Goal: Information Seeking & Learning: Learn about a topic

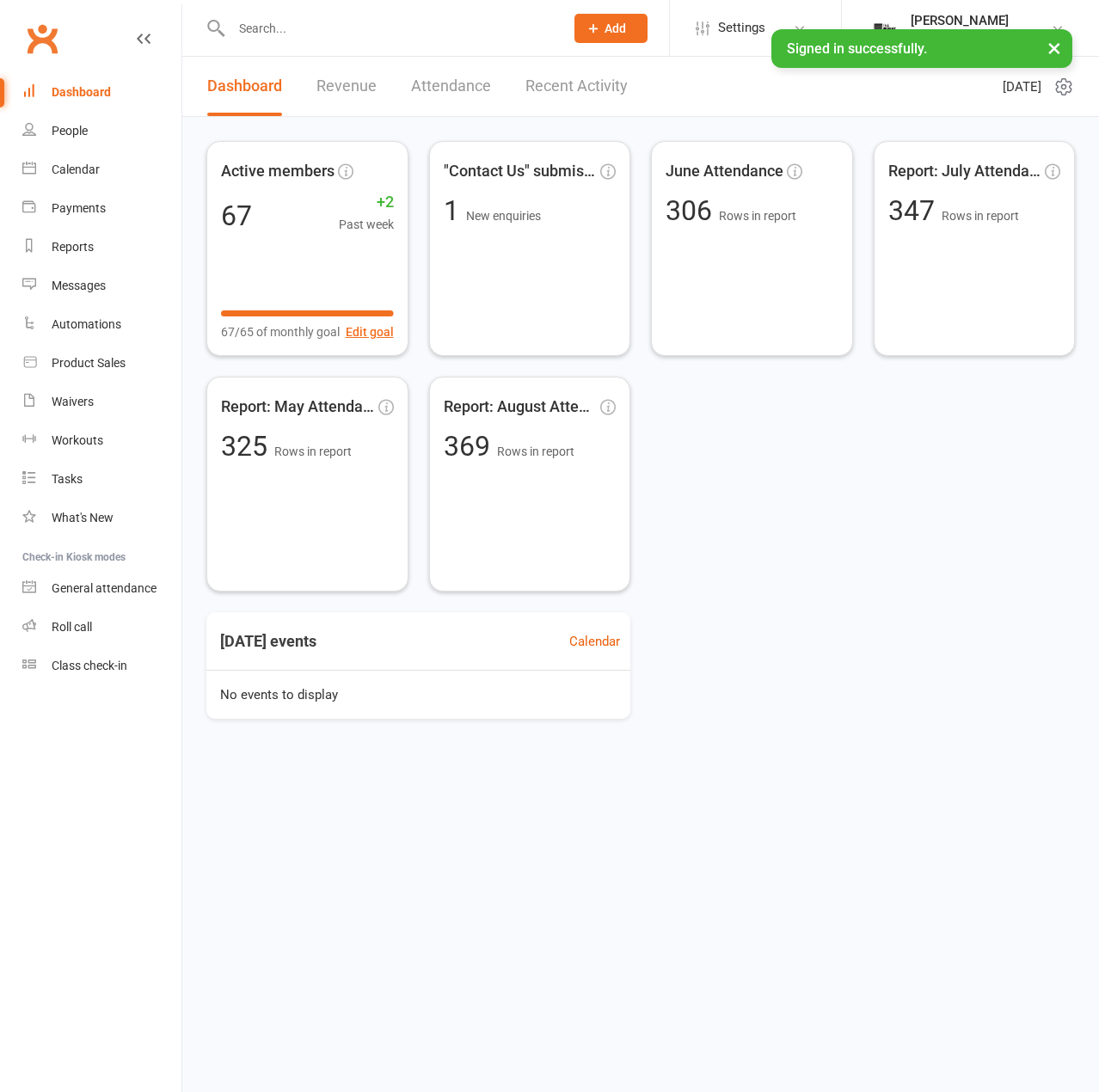
click at [307, 35] on input "text" at bounding box center [389, 28] width 326 height 24
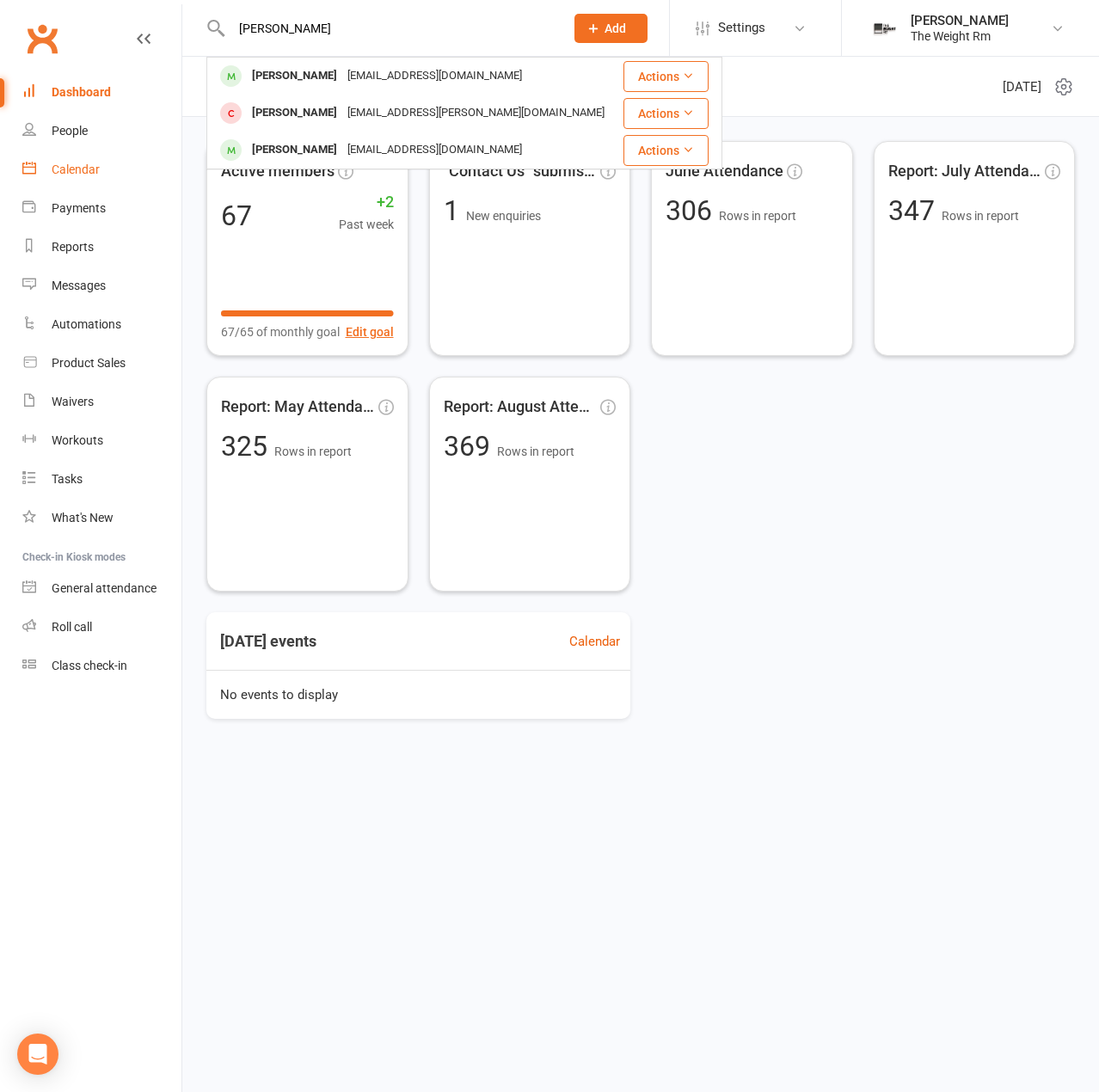
type input "[PERSON_NAME]"
click at [138, 178] on link "Calendar" at bounding box center [102, 170] width 159 height 39
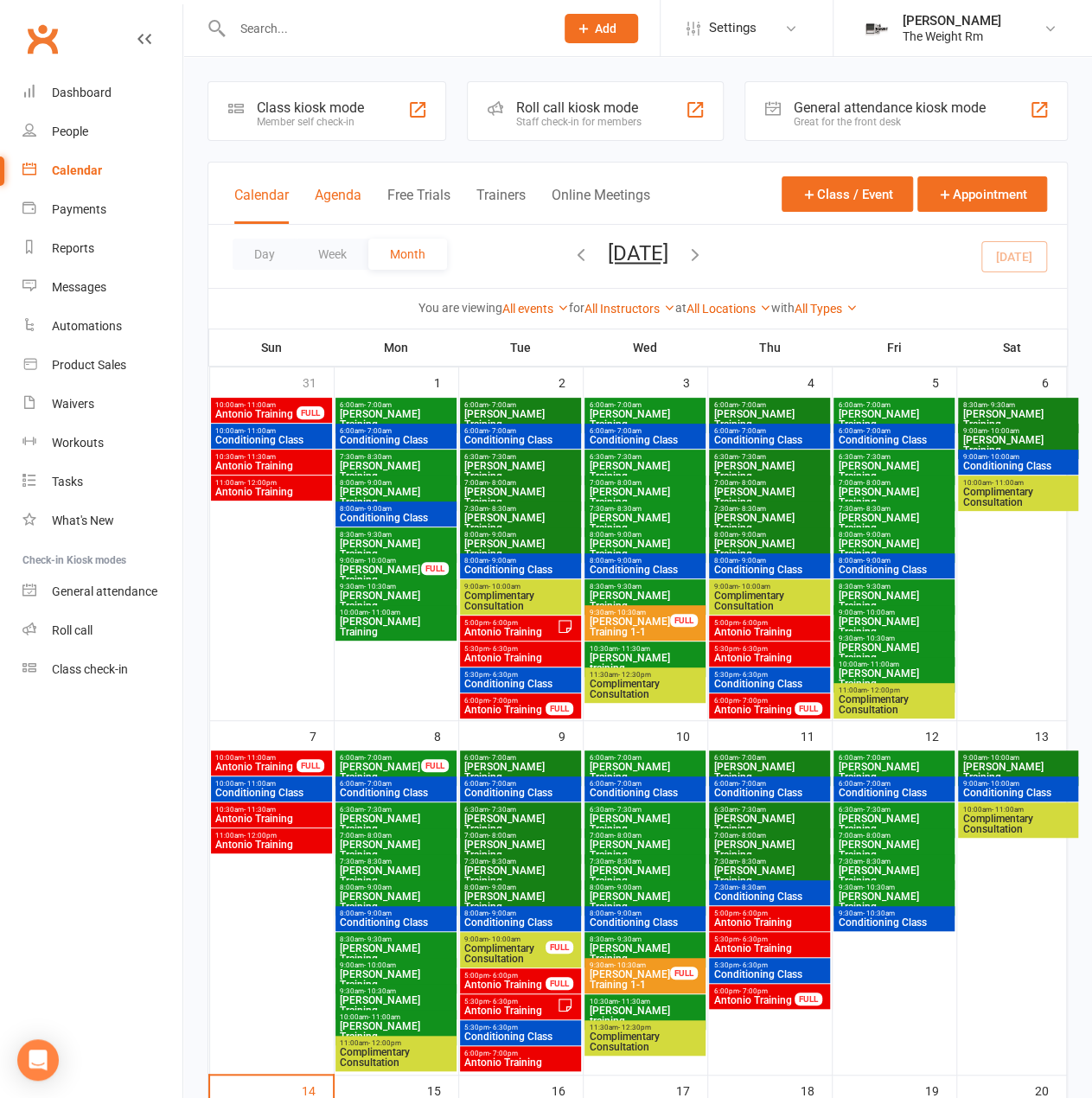
click at [339, 196] on button "Agenda" at bounding box center [338, 206] width 46 height 37
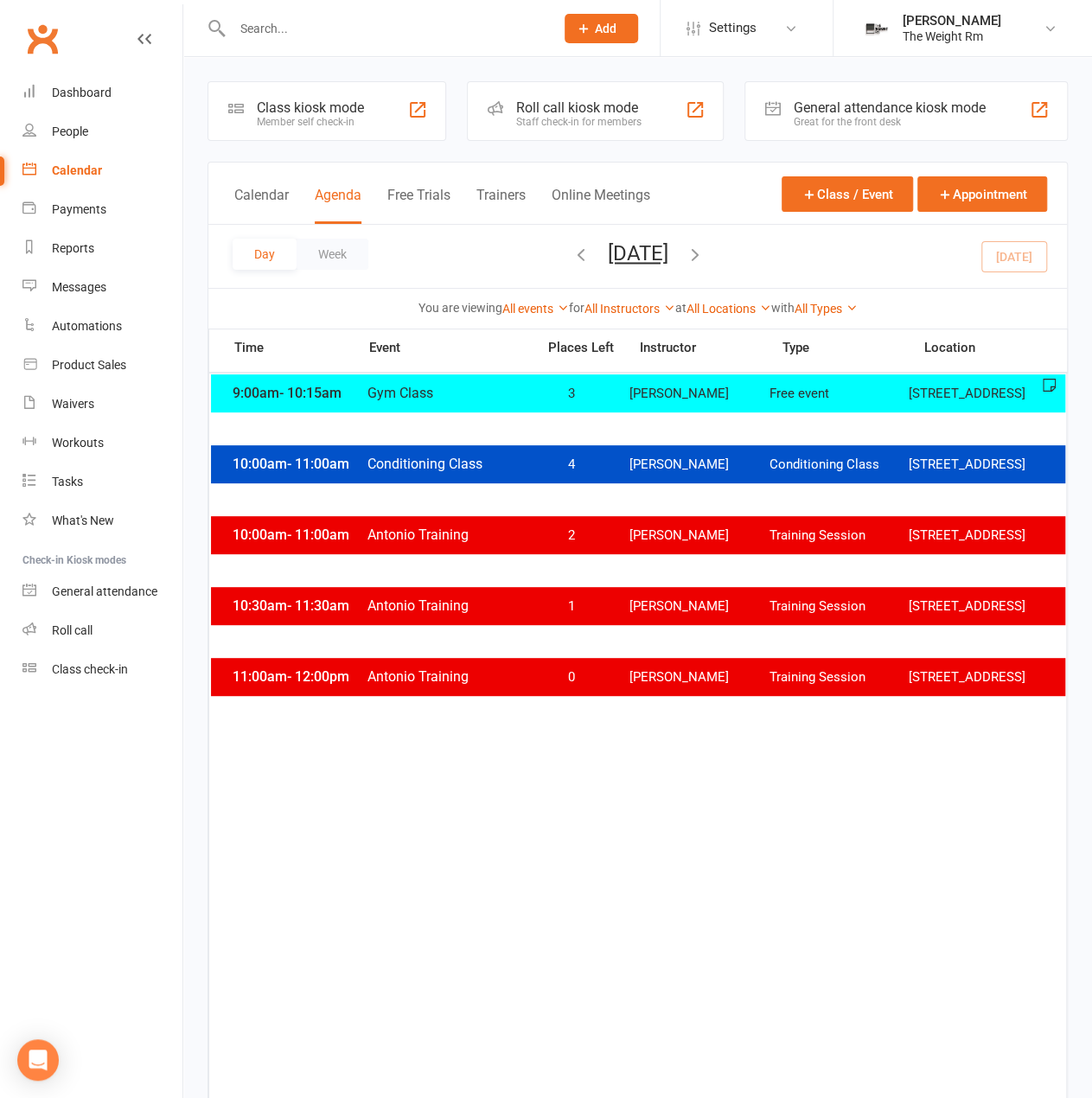
click at [669, 250] on button "[DATE]" at bounding box center [637, 253] width 60 height 25
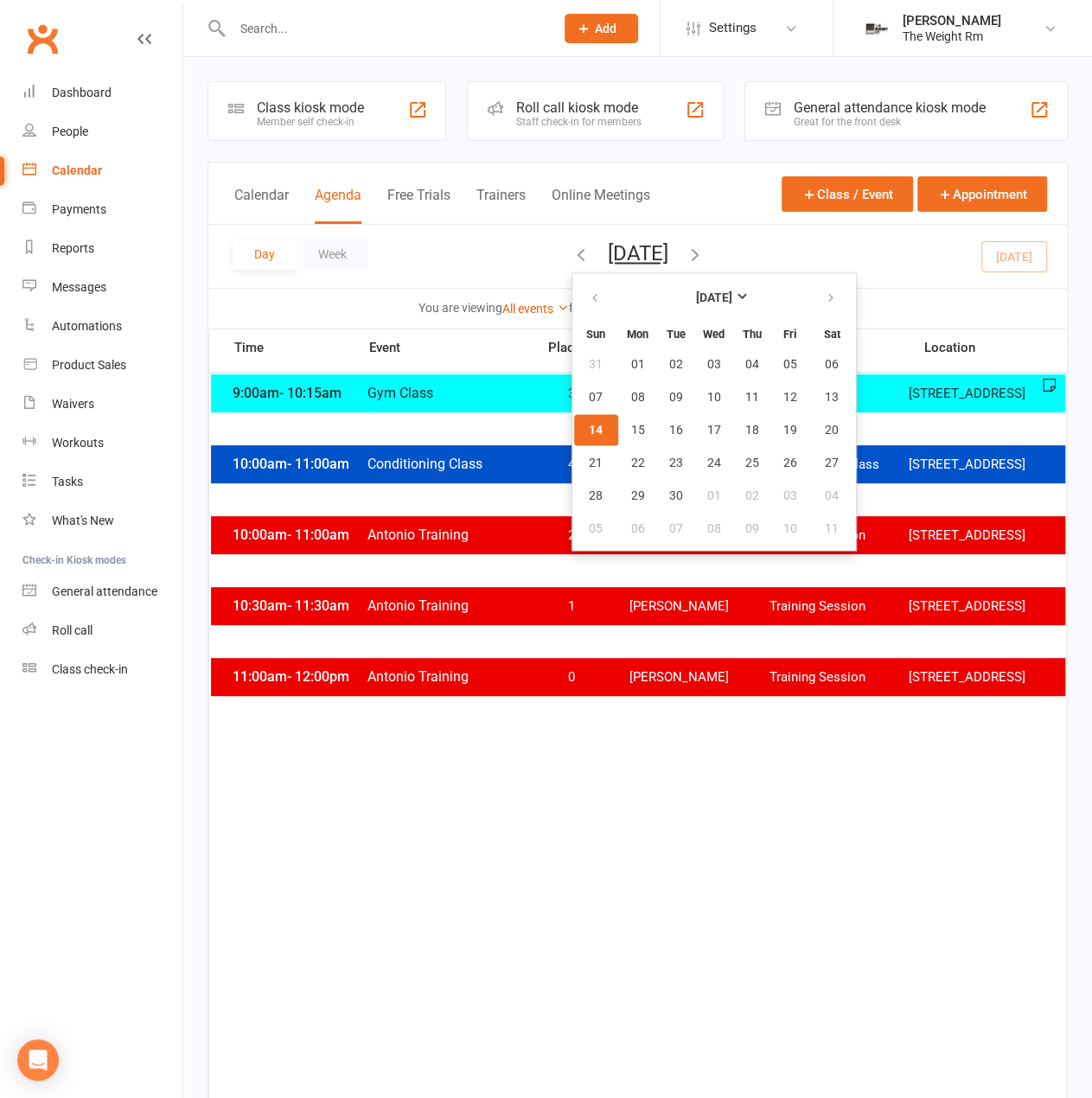
click at [777, 254] on div "Day Week [DATE] [DATE] Sun Mon Tue Wed Thu Fri Sat 31 01 02 03 04 05 06 07 08 0…" at bounding box center [638, 256] width 859 height 63
click at [705, 254] on icon "button" at bounding box center [694, 254] width 19 height 19
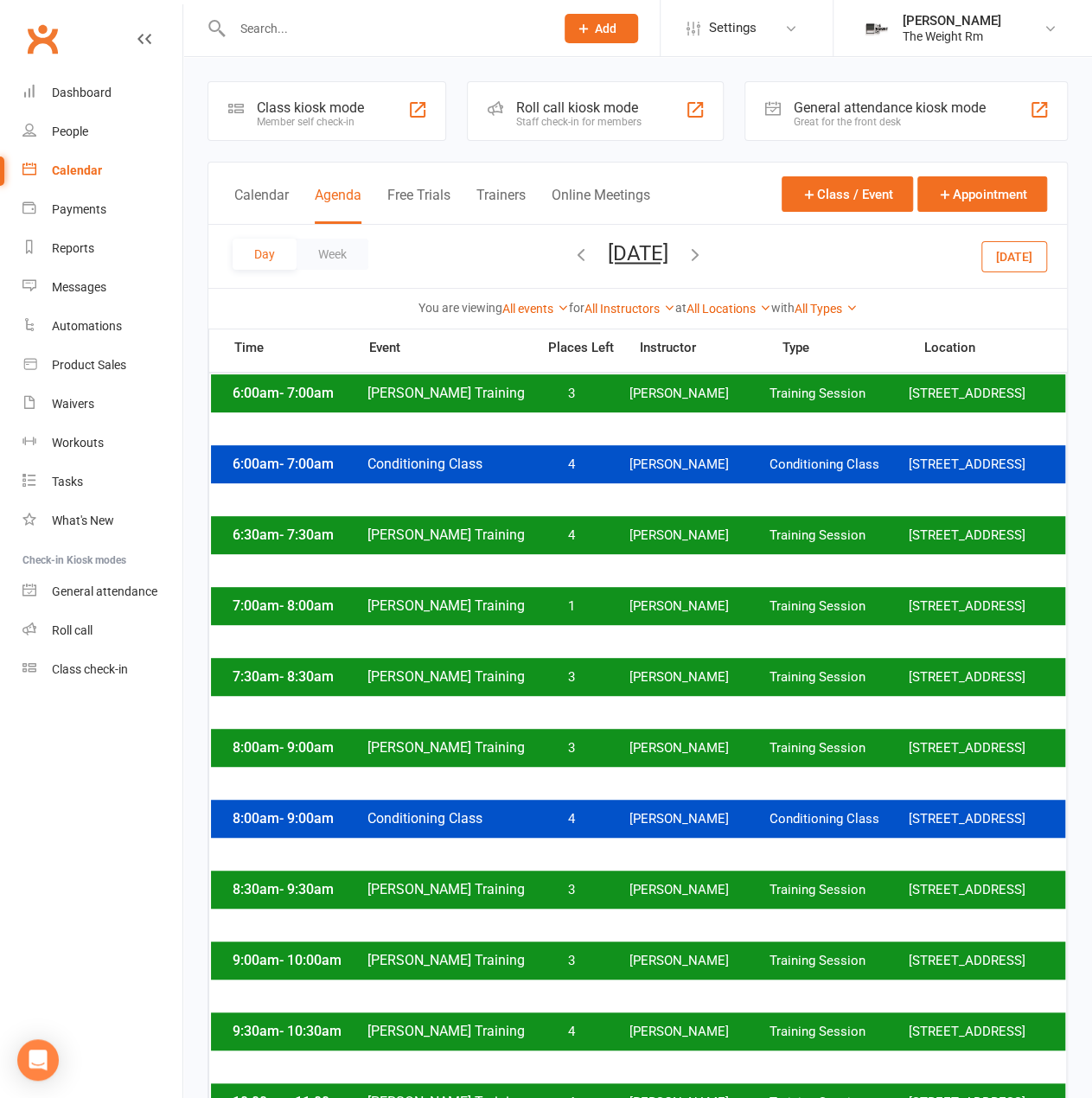
click at [695, 397] on div "6:00am - 7:00am [PERSON_NAME] Training 3 [PERSON_NAME] Training Session [STREET…" at bounding box center [638, 393] width 855 height 38
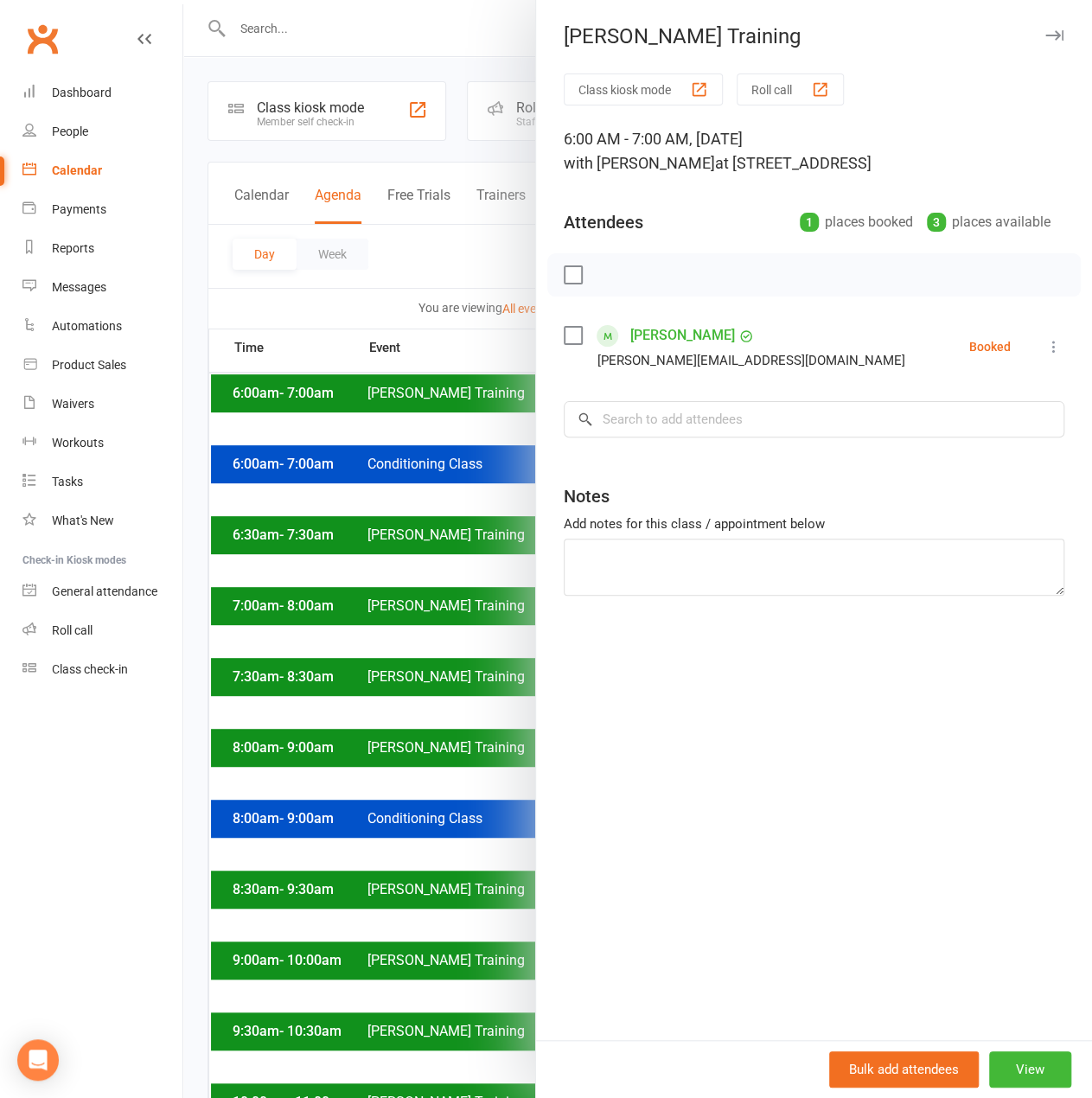
click at [494, 405] on div at bounding box center [637, 549] width 909 height 1098
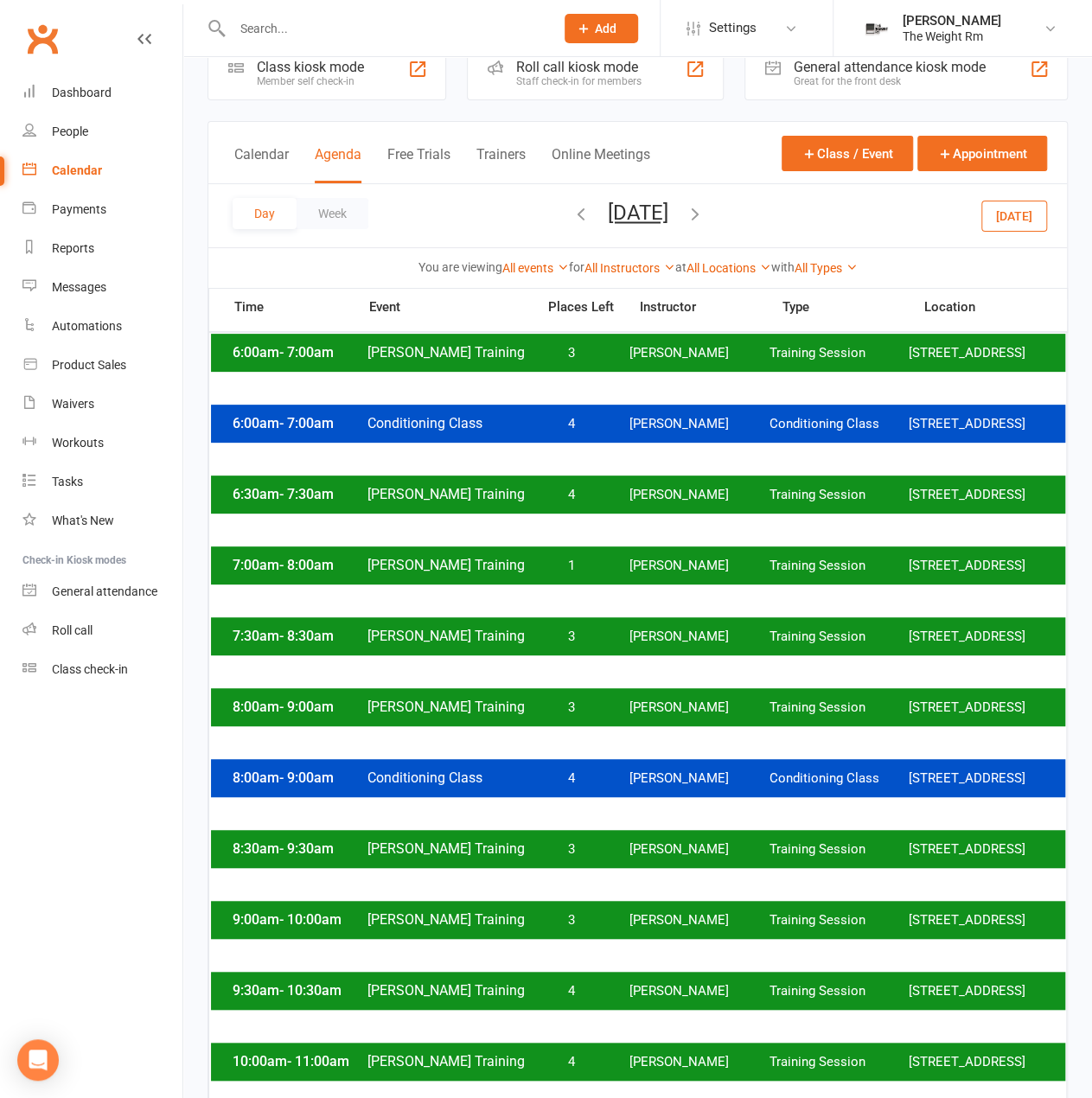
scroll to position [259, 0]
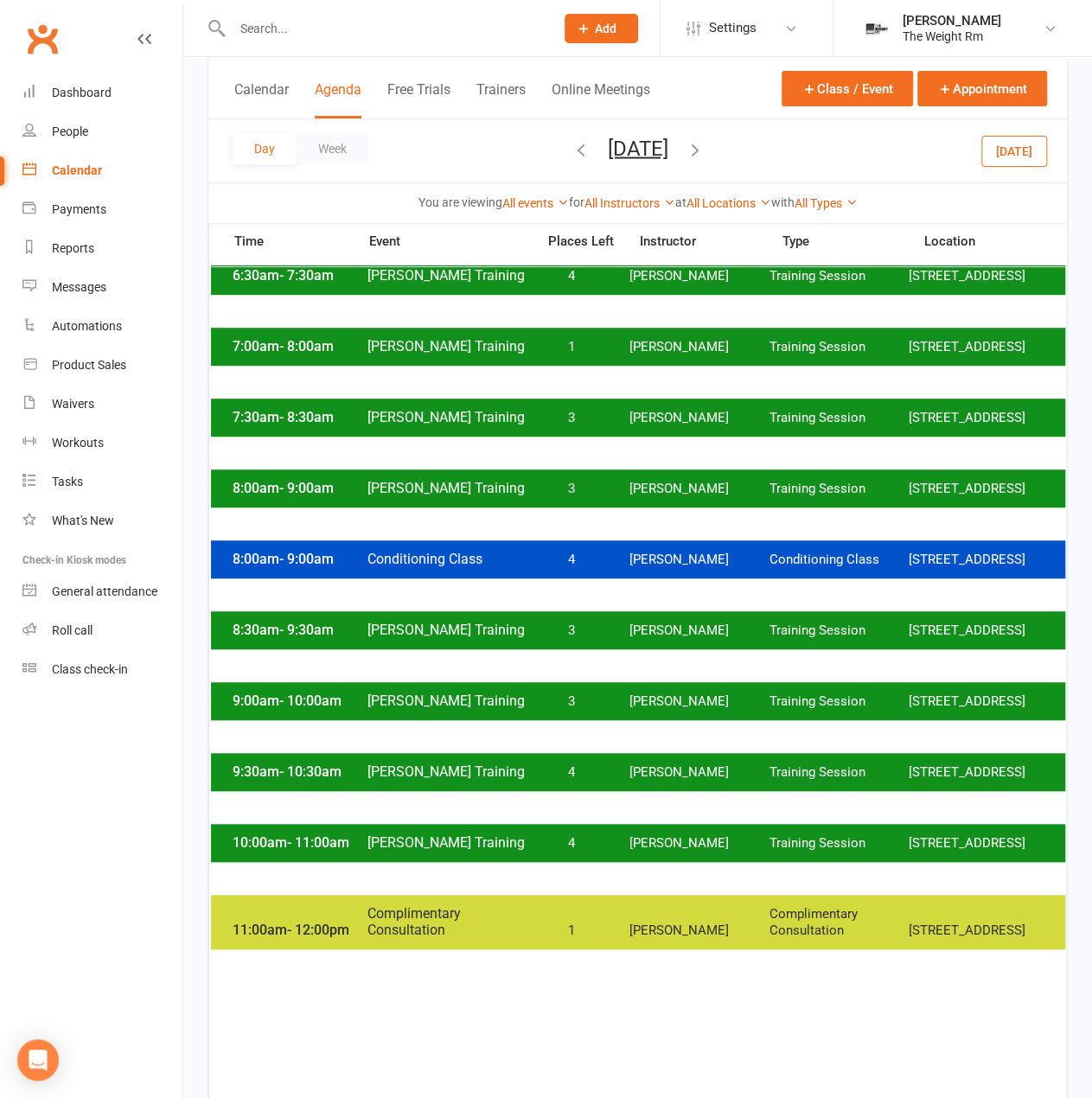
click at [389, 17] on input "text" at bounding box center [384, 29] width 316 height 25
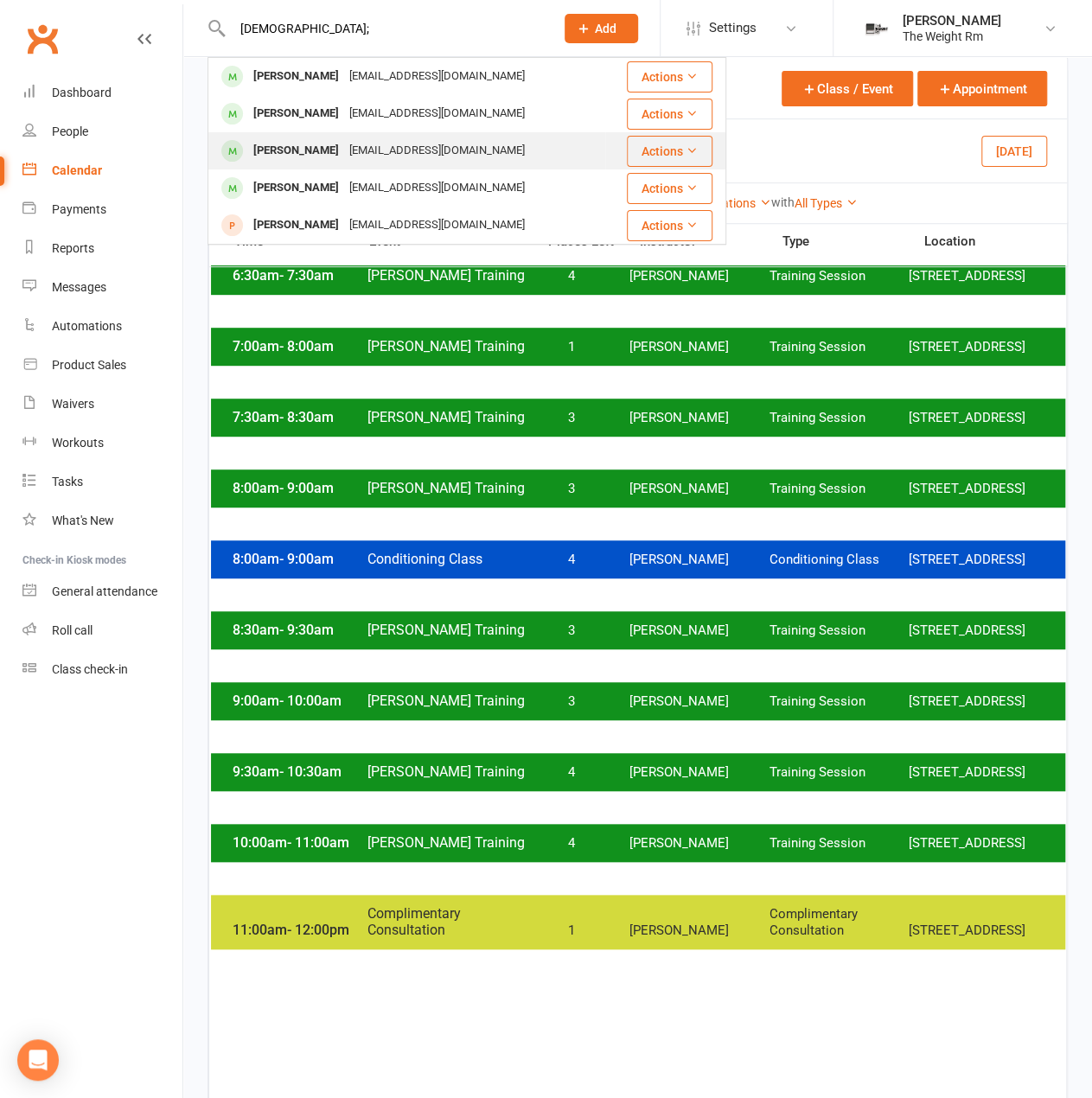
type input "[DEMOGRAPHIC_DATA];"
click at [345, 153] on div "[EMAIL_ADDRESS][DOMAIN_NAME]" at bounding box center [437, 151] width 186 height 25
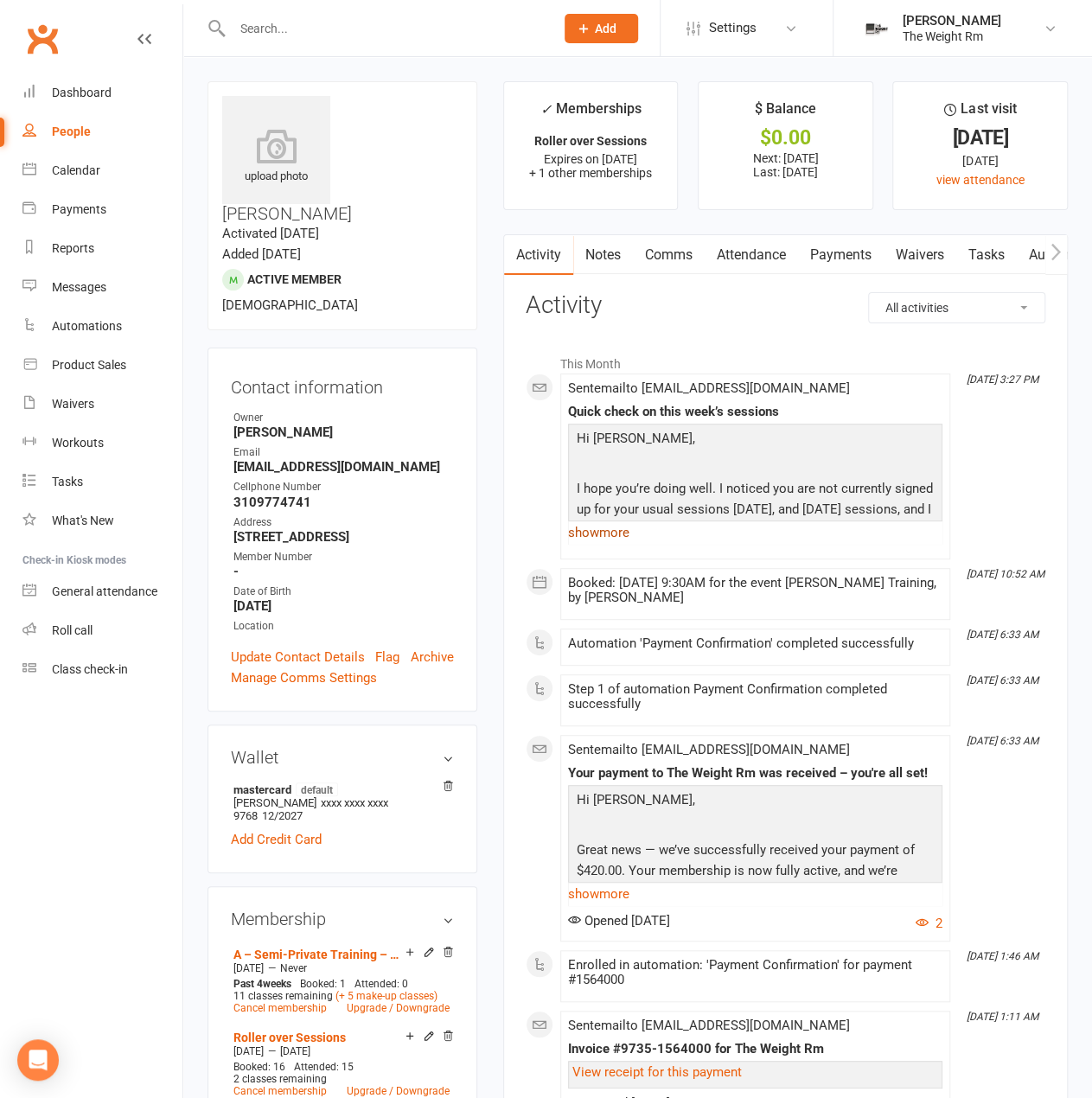
click at [625, 540] on link "show more" at bounding box center [755, 533] width 374 height 25
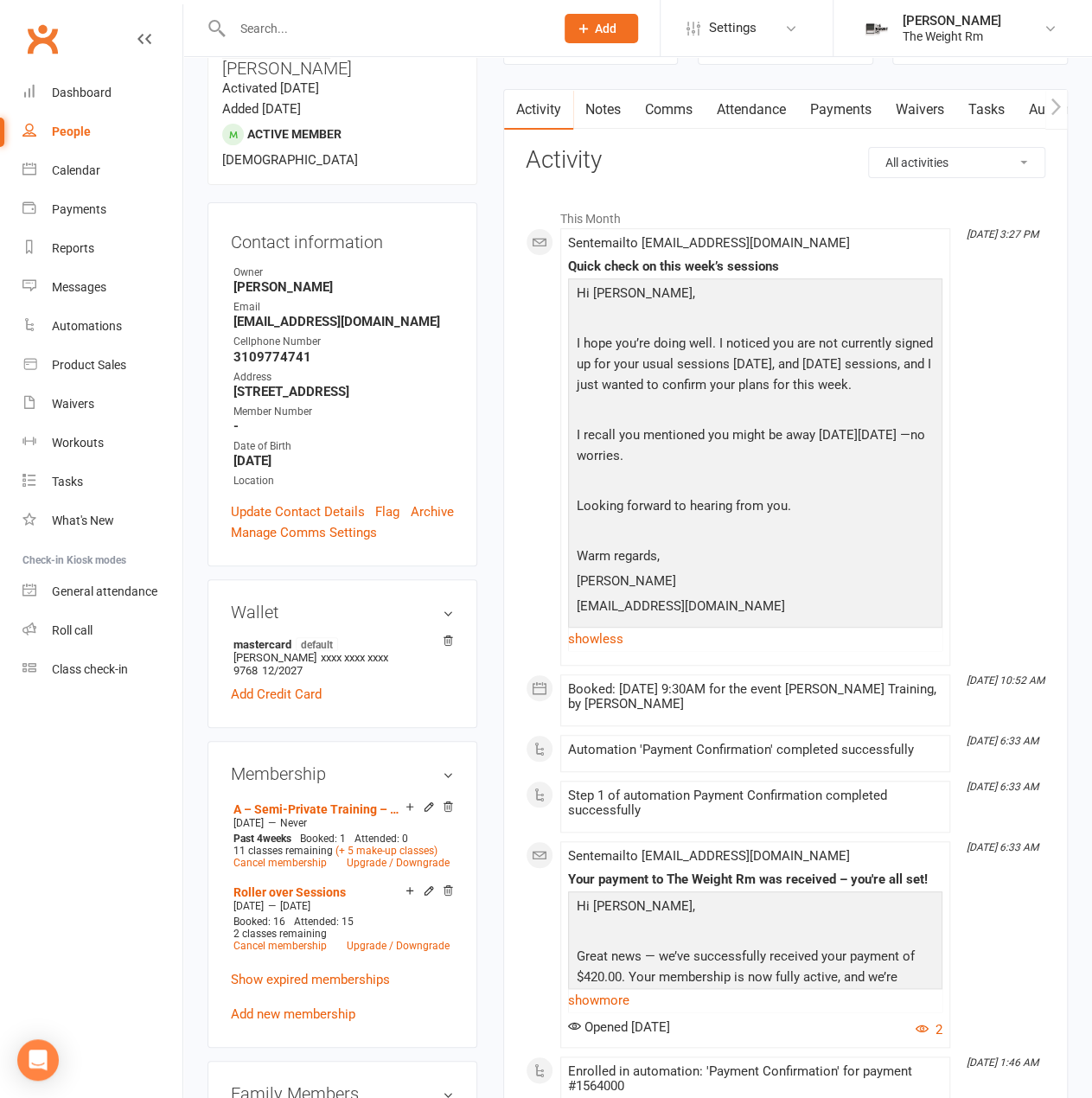
scroll to position [173, 0]
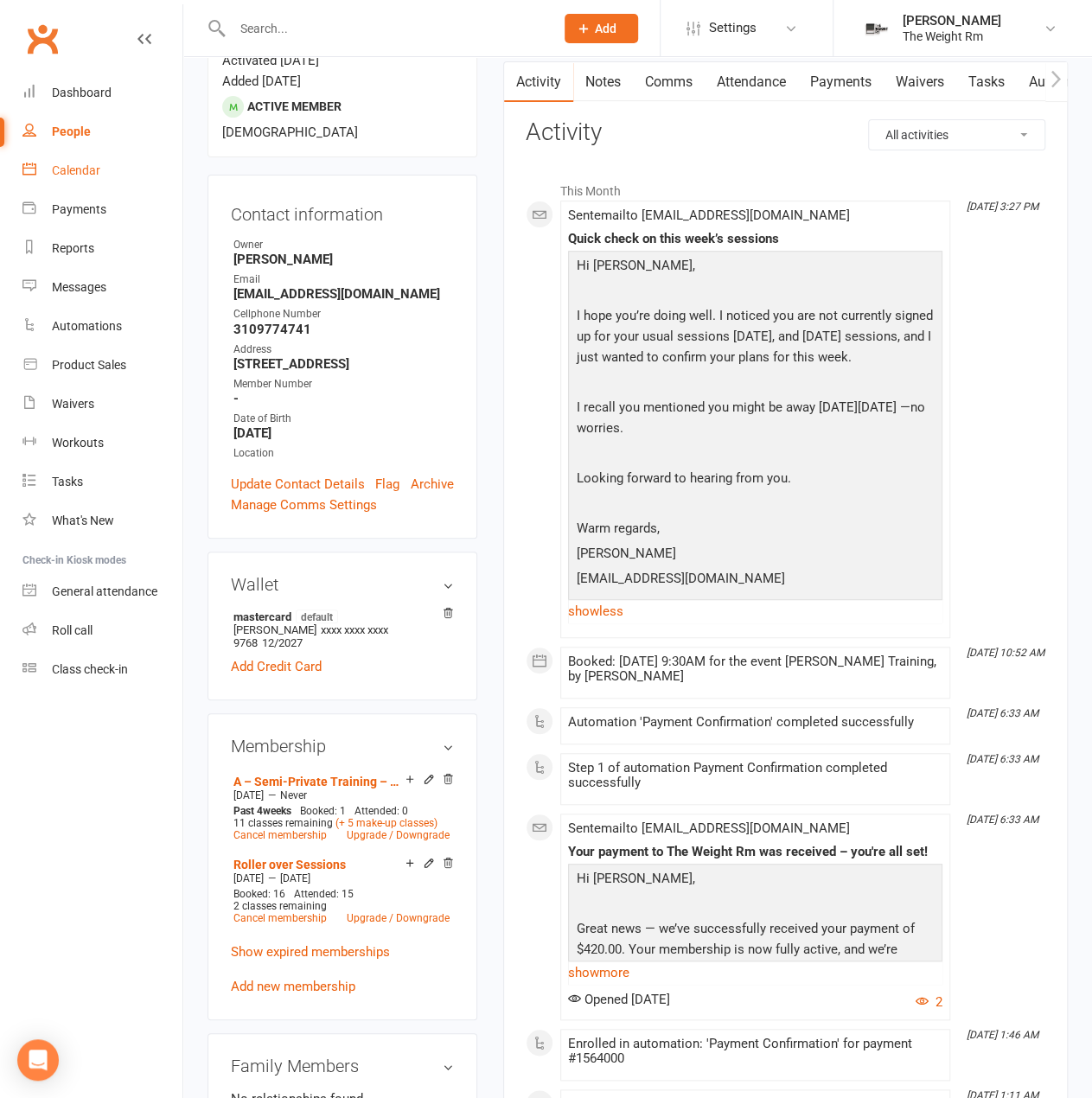
click at [94, 174] on div "Calendar" at bounding box center [76, 170] width 48 height 14
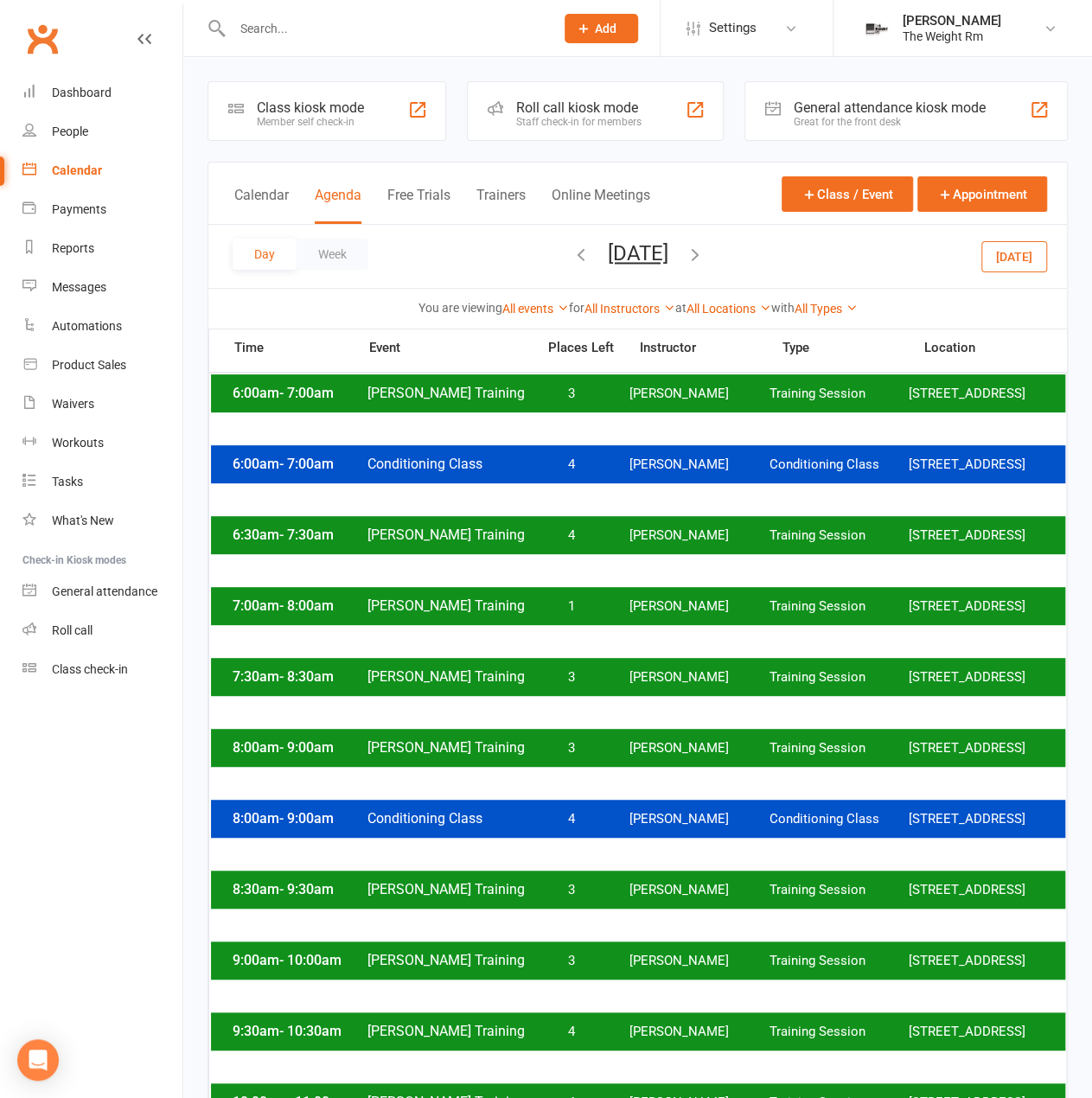
click at [666, 252] on button "[DATE]" at bounding box center [637, 253] width 60 height 25
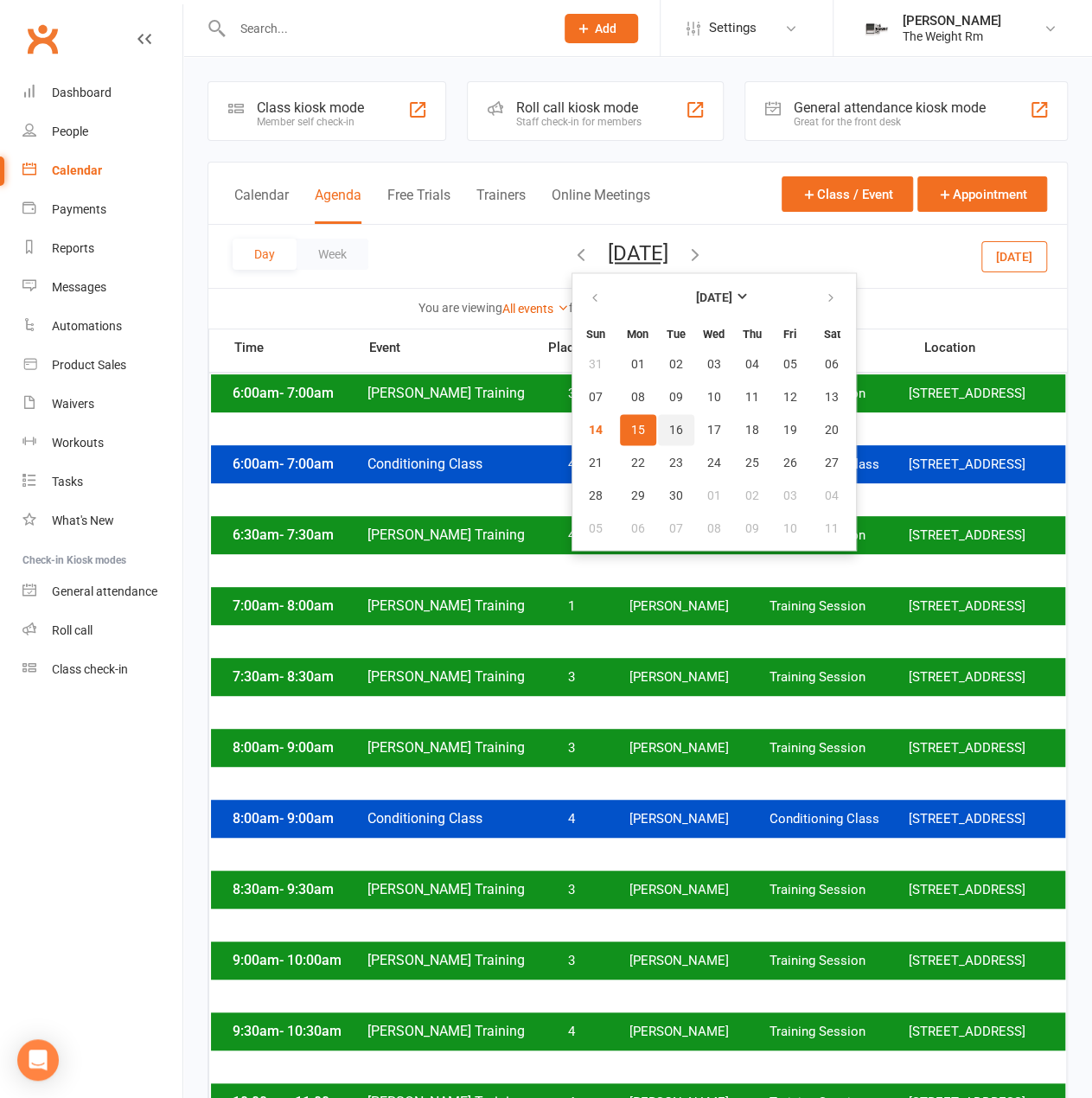
click at [670, 424] on span "16" at bounding box center [676, 429] width 14 height 14
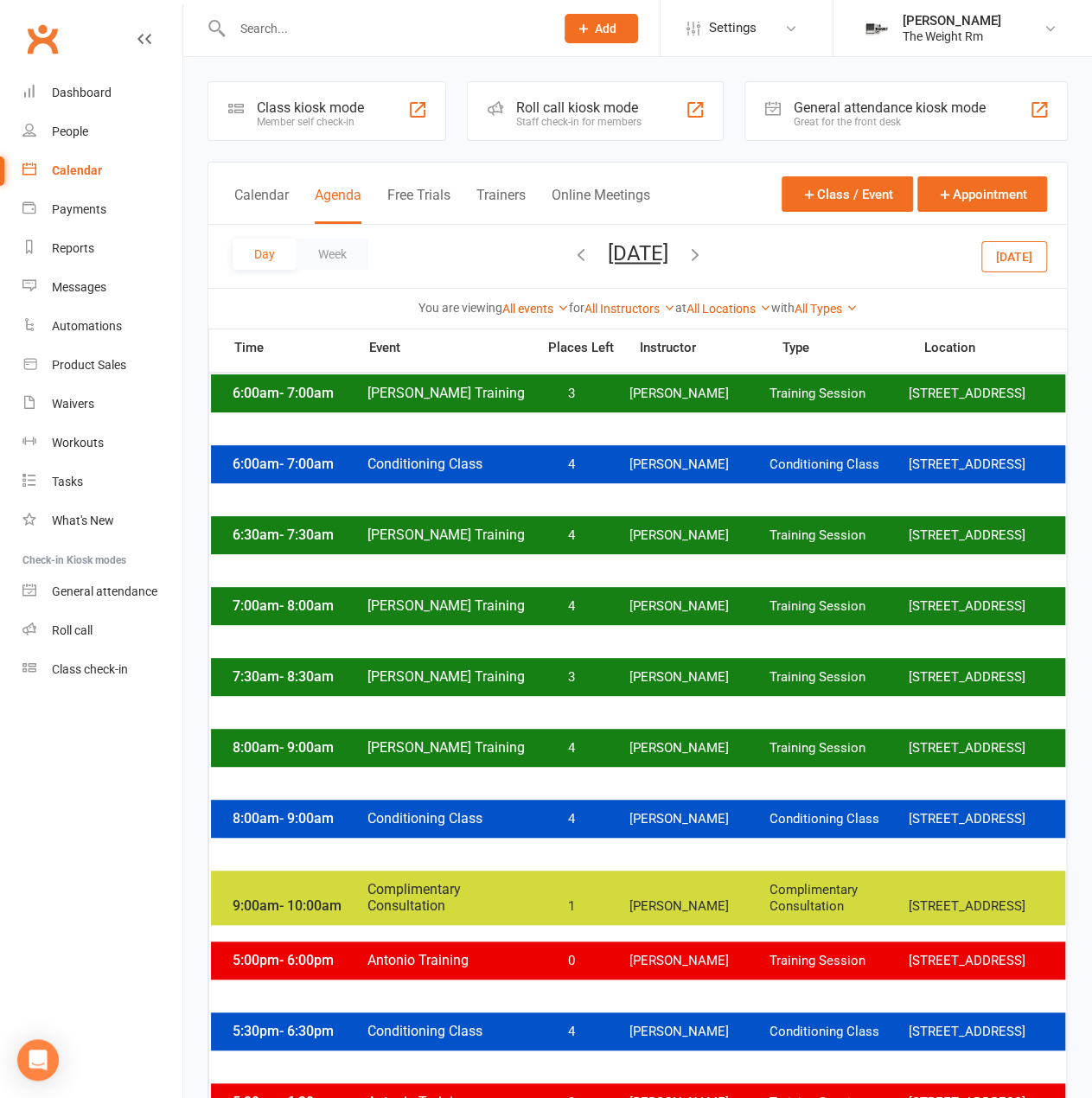
click at [600, 391] on div "6:00am - 7:00am [PERSON_NAME] Training 3 [PERSON_NAME] Training Session [STREET…" at bounding box center [638, 393] width 855 height 38
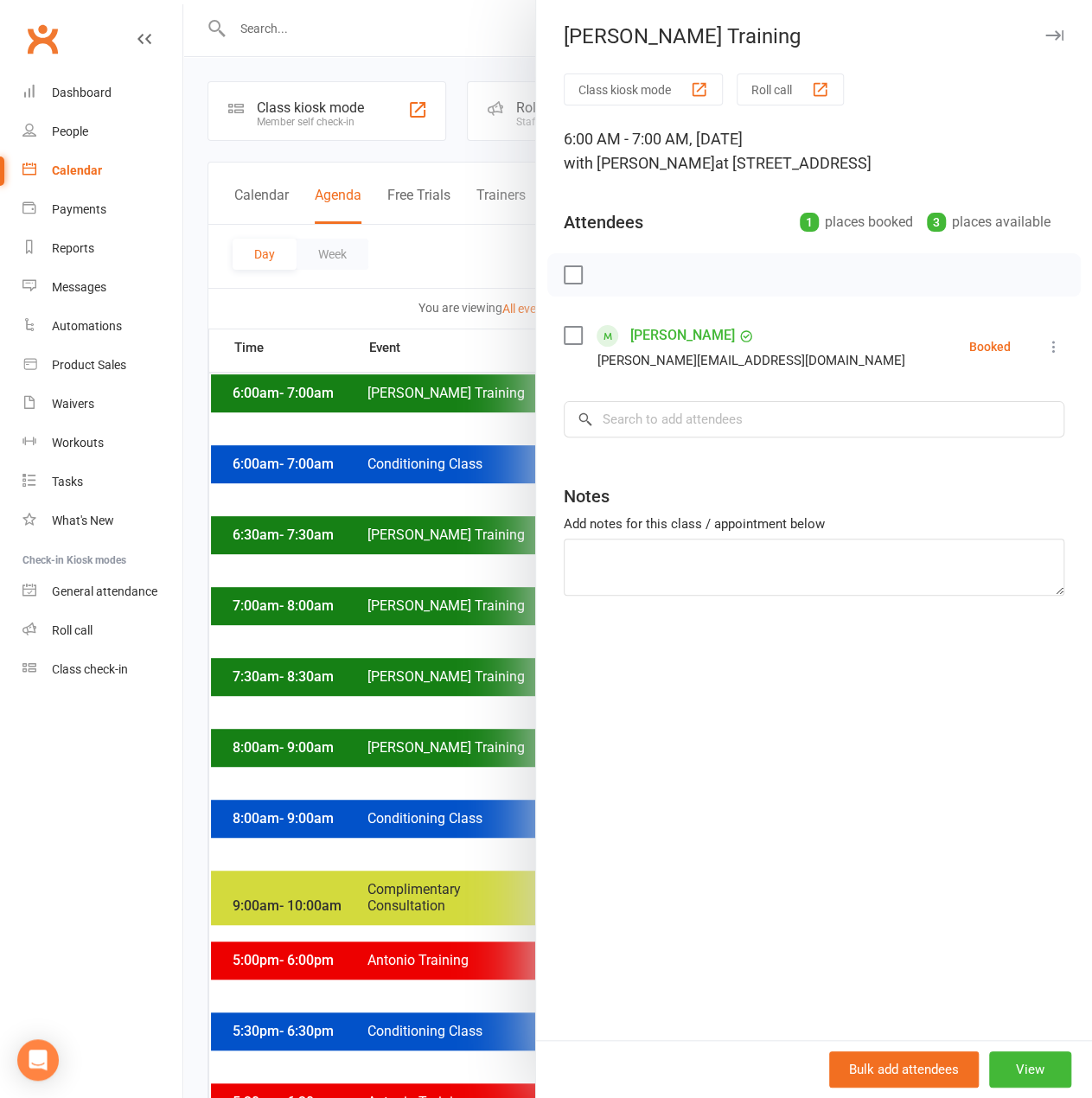
click at [486, 404] on div at bounding box center [637, 549] width 909 height 1098
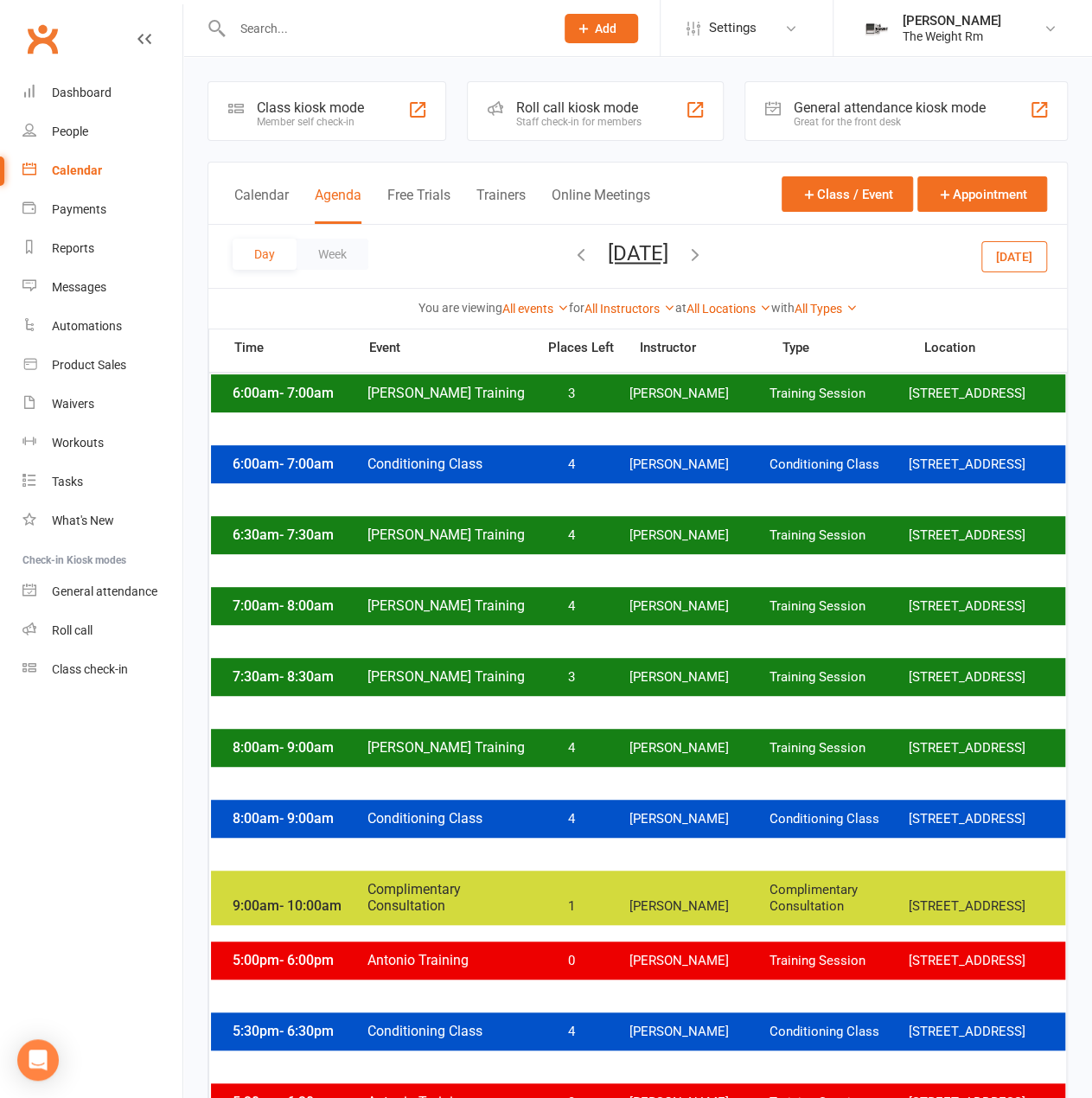
click at [635, 245] on button "[DATE]" at bounding box center [637, 253] width 60 height 25
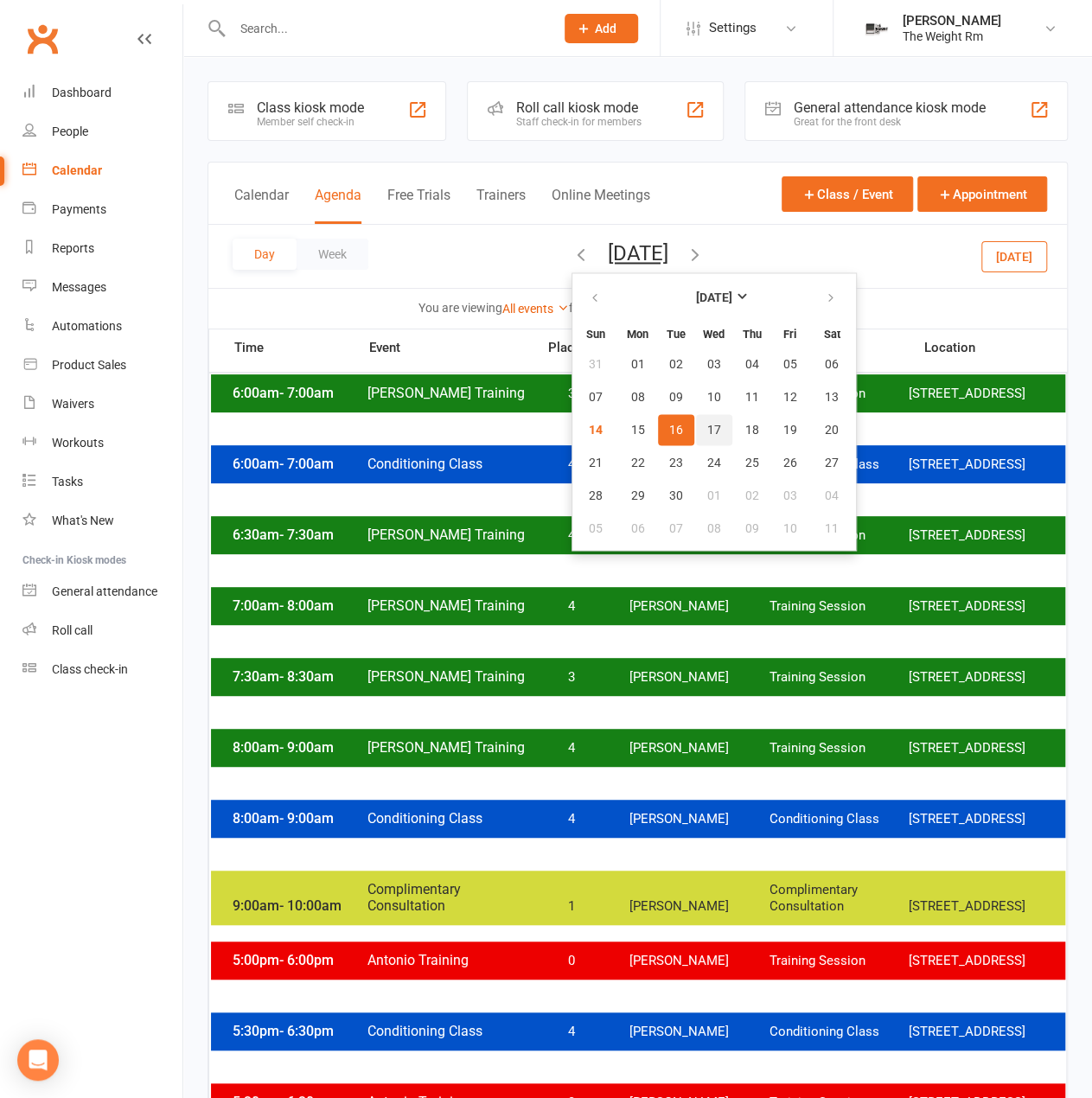
click at [707, 422] on span "17" at bounding box center [714, 429] width 14 height 14
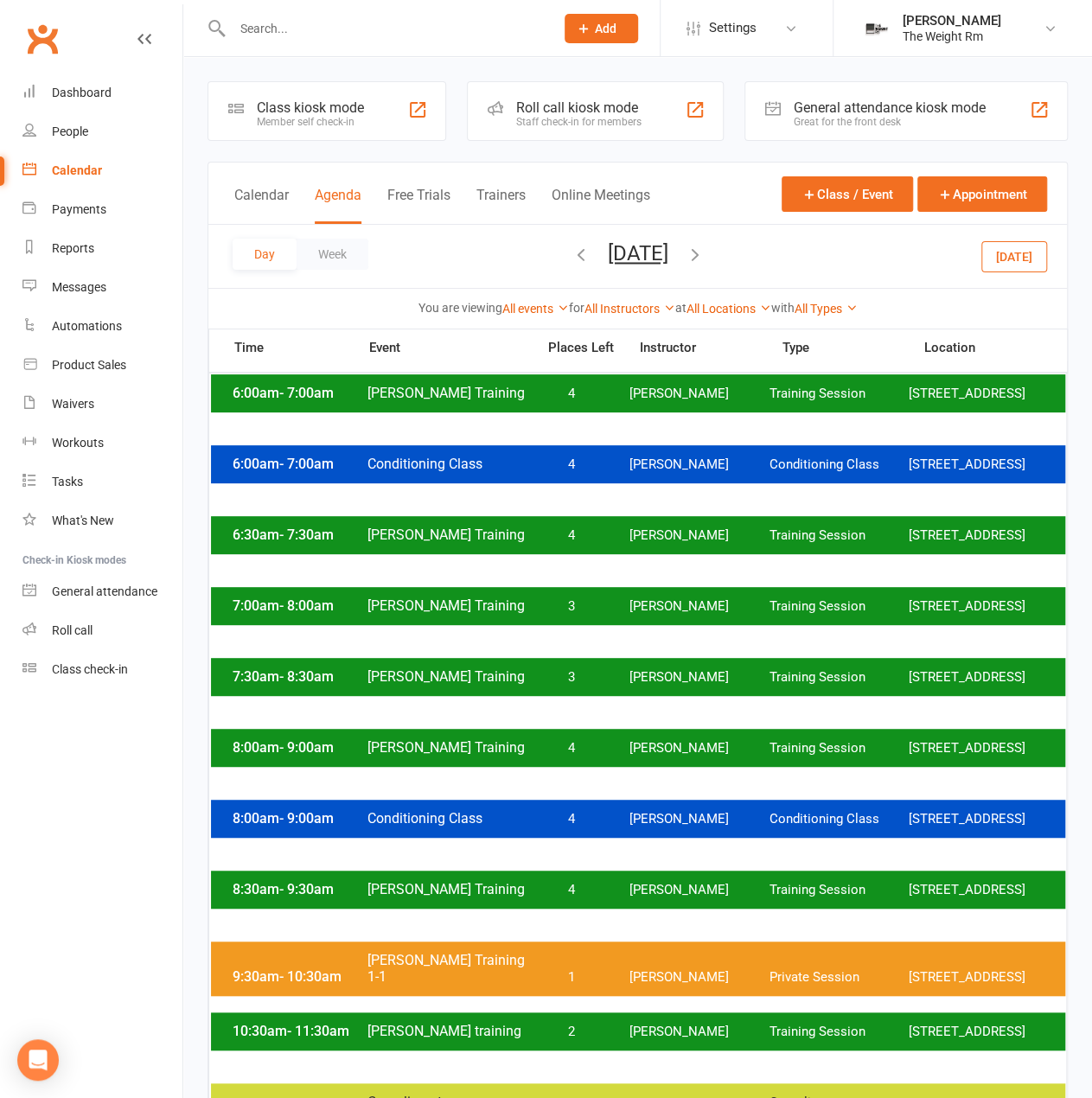
click at [645, 402] on div "6:00am - 7:00am [PERSON_NAME] Training 4 [PERSON_NAME] Training Session [STREET…" at bounding box center [638, 393] width 855 height 38
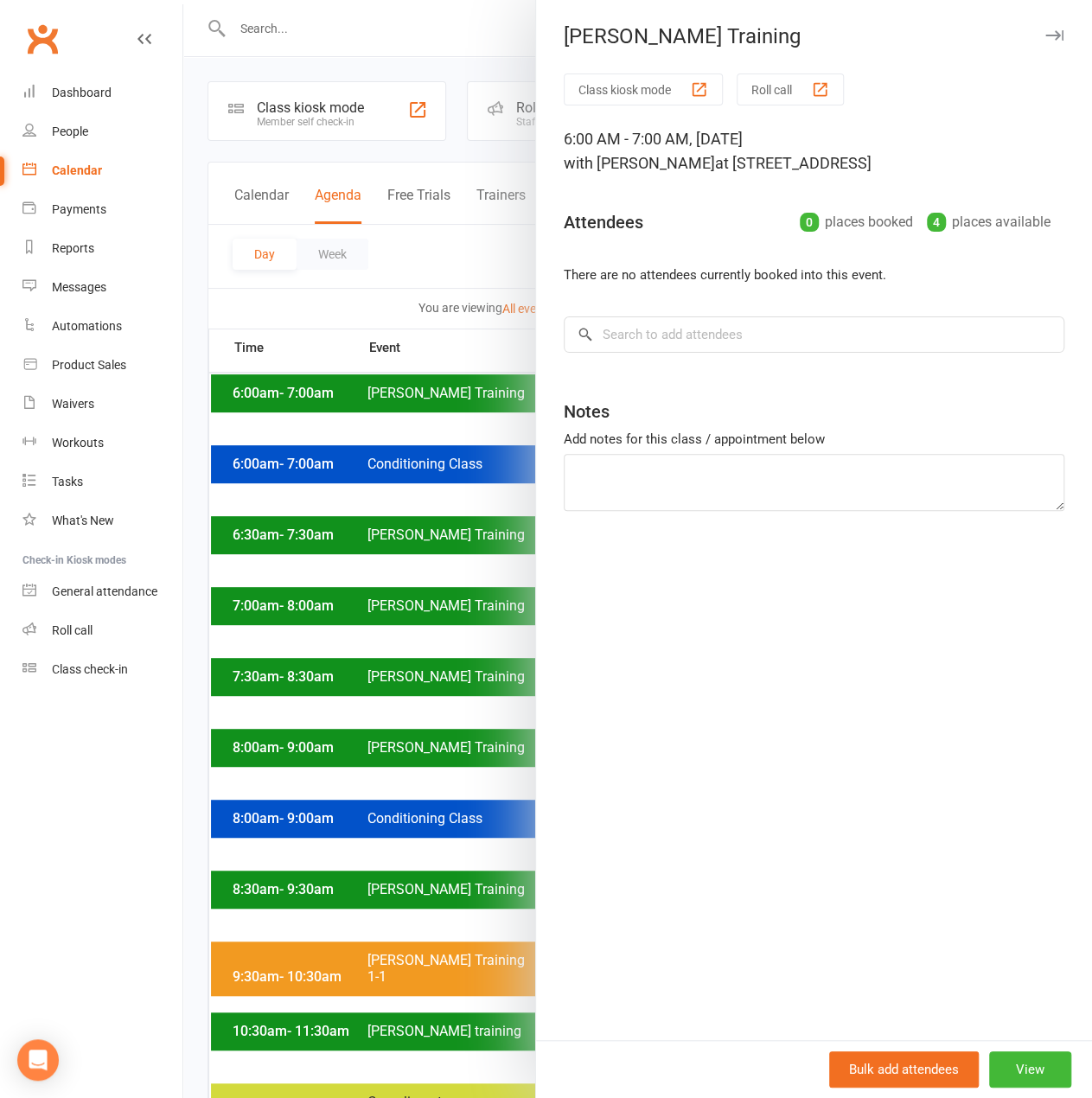
click at [521, 409] on div at bounding box center [637, 549] width 909 height 1098
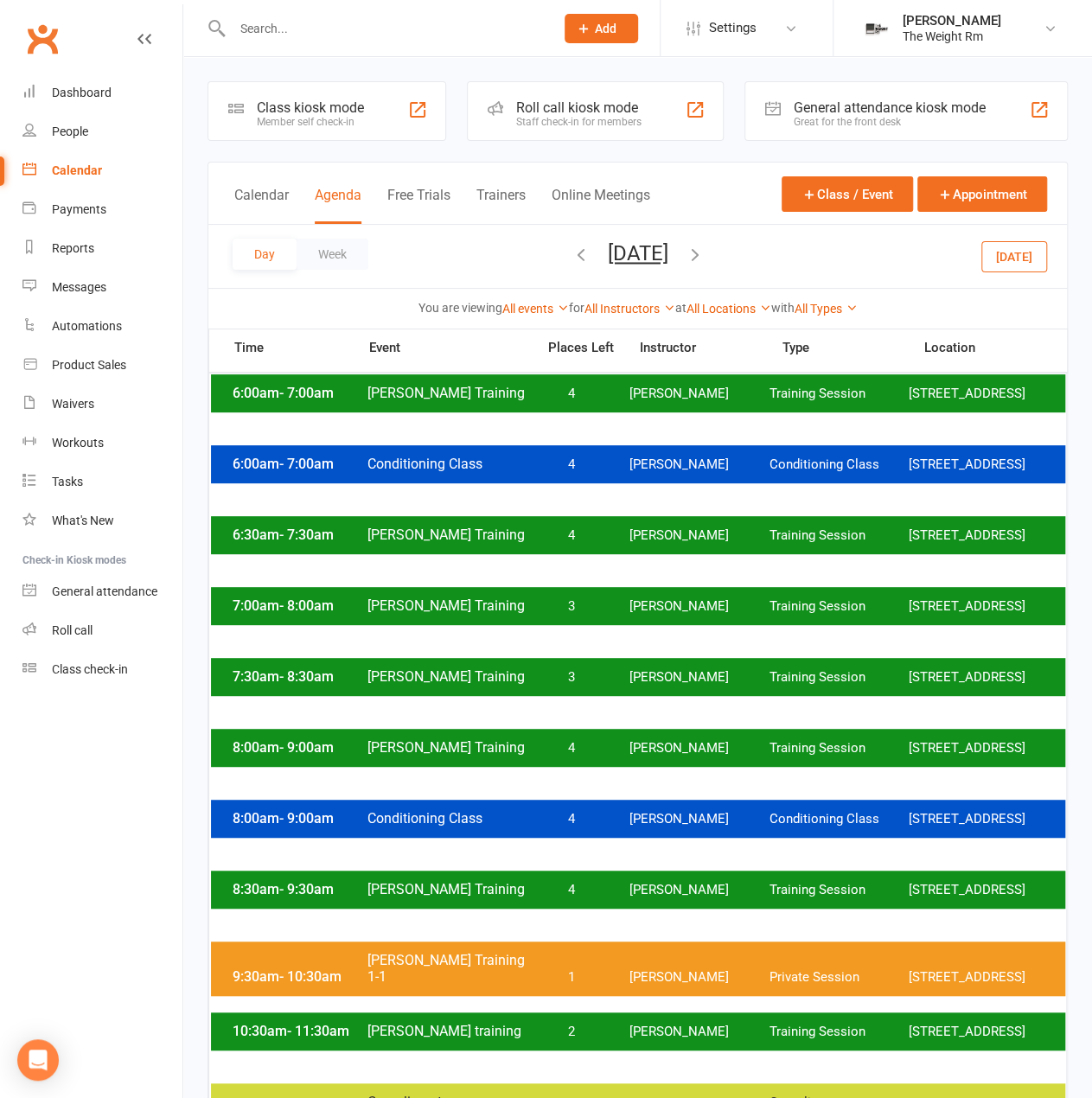
click at [569, 614] on div "7:00am - 8:00am [PERSON_NAME] Training 3 [PERSON_NAME] Training Session [STREET…" at bounding box center [638, 606] width 855 height 38
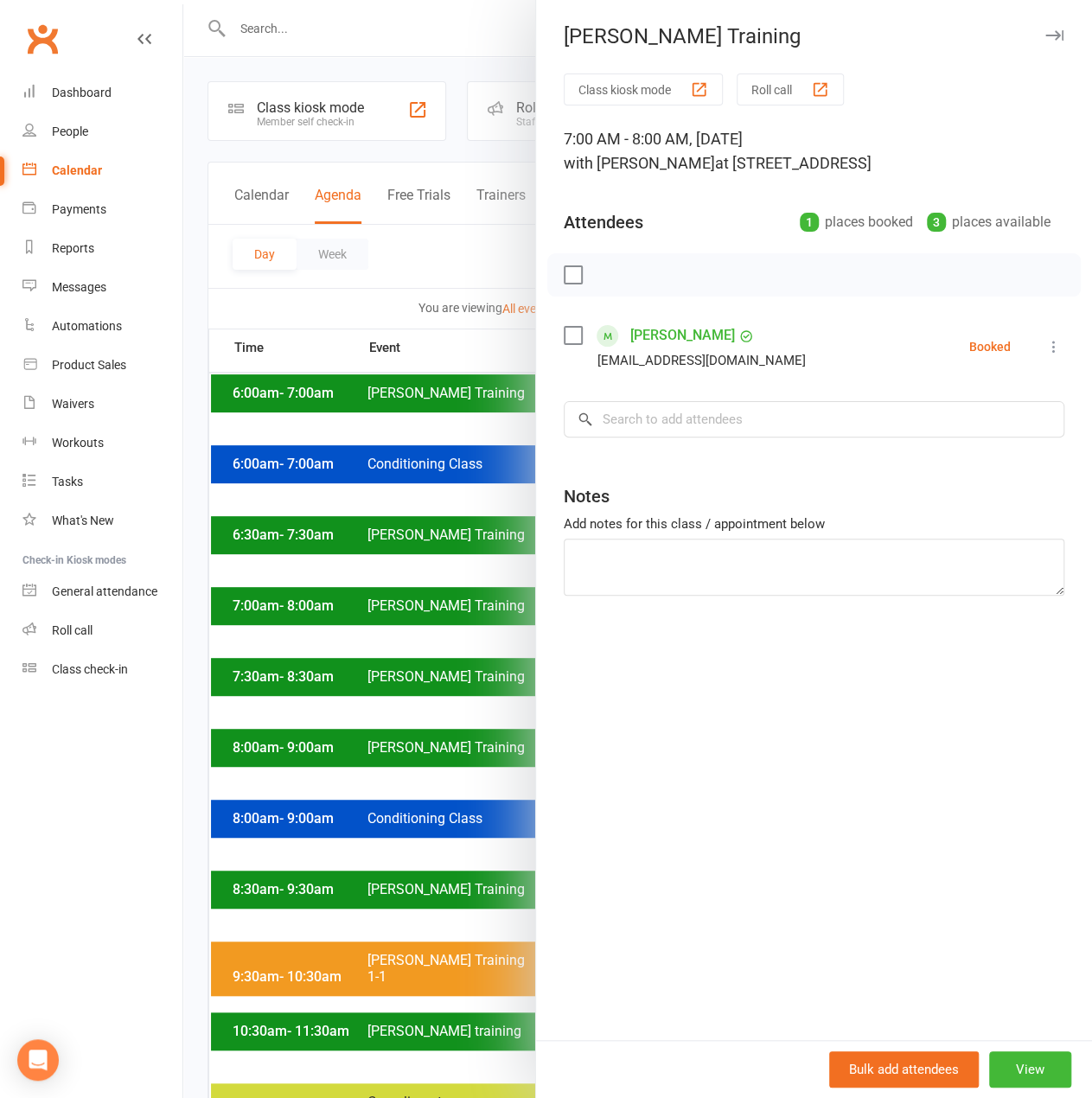
click at [471, 616] on div at bounding box center [637, 549] width 909 height 1098
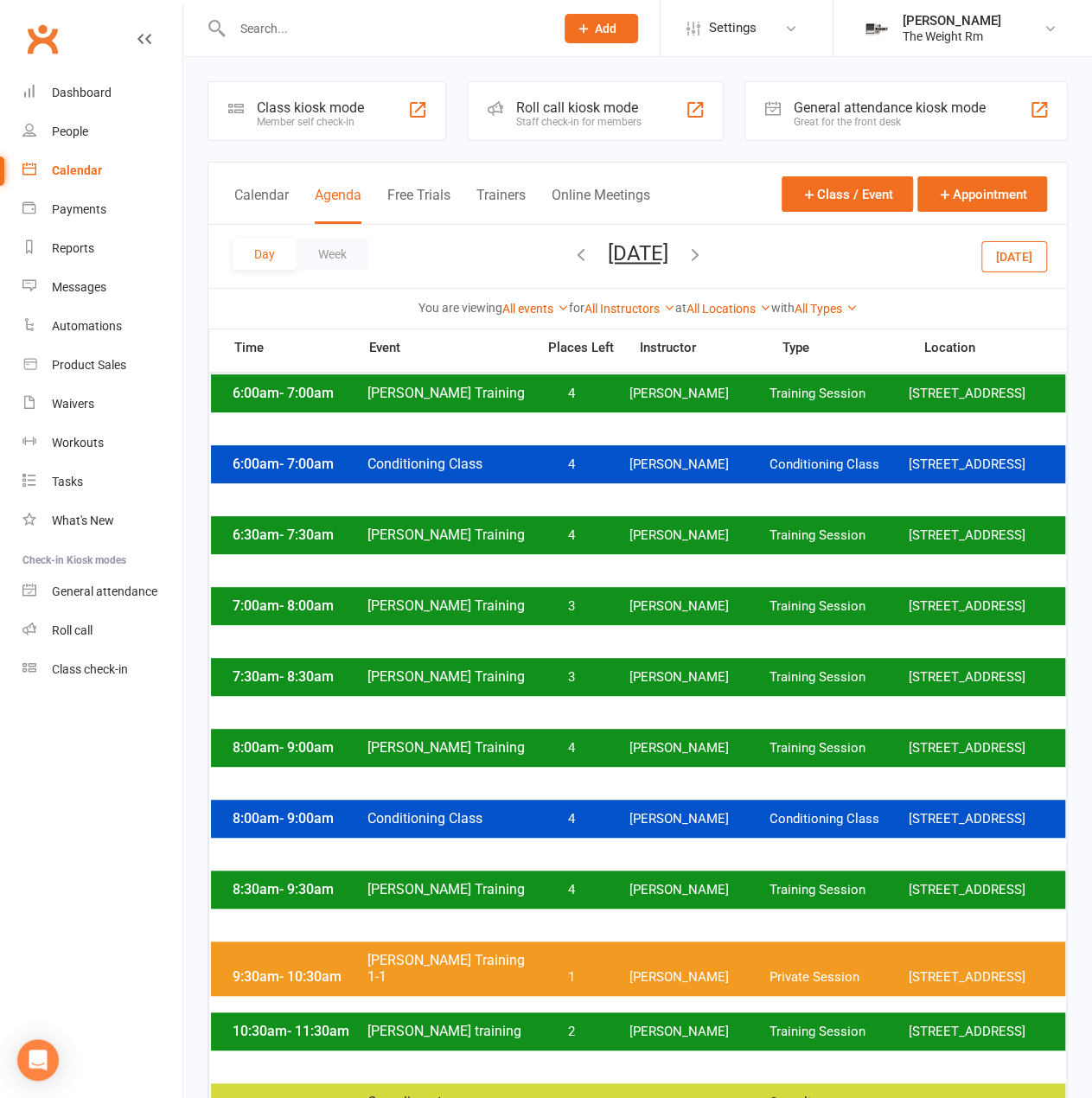
click at [663, 247] on button "[DATE]" at bounding box center [637, 253] width 60 height 25
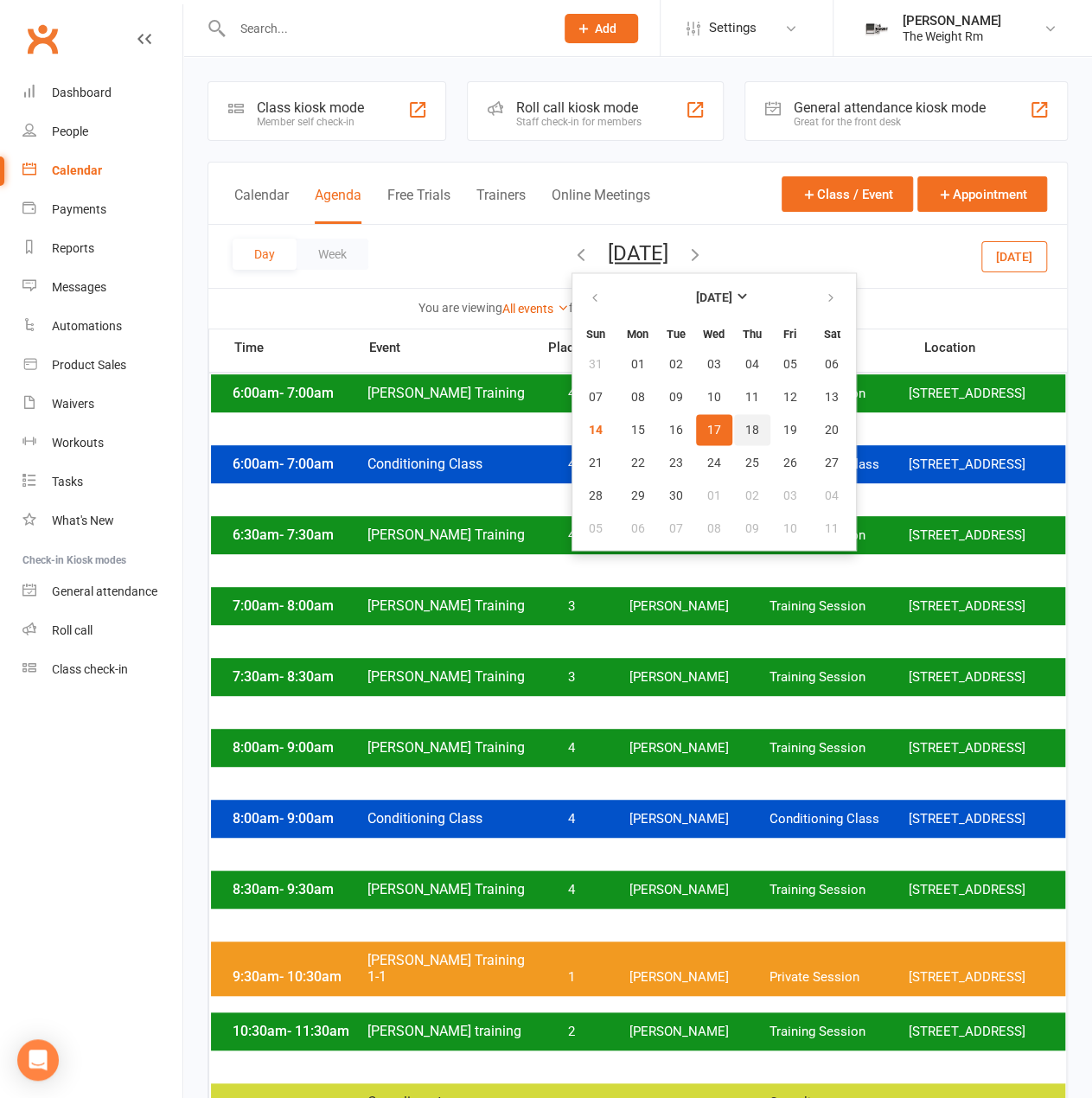
click at [745, 426] on span "18" at bounding box center [752, 429] width 14 height 14
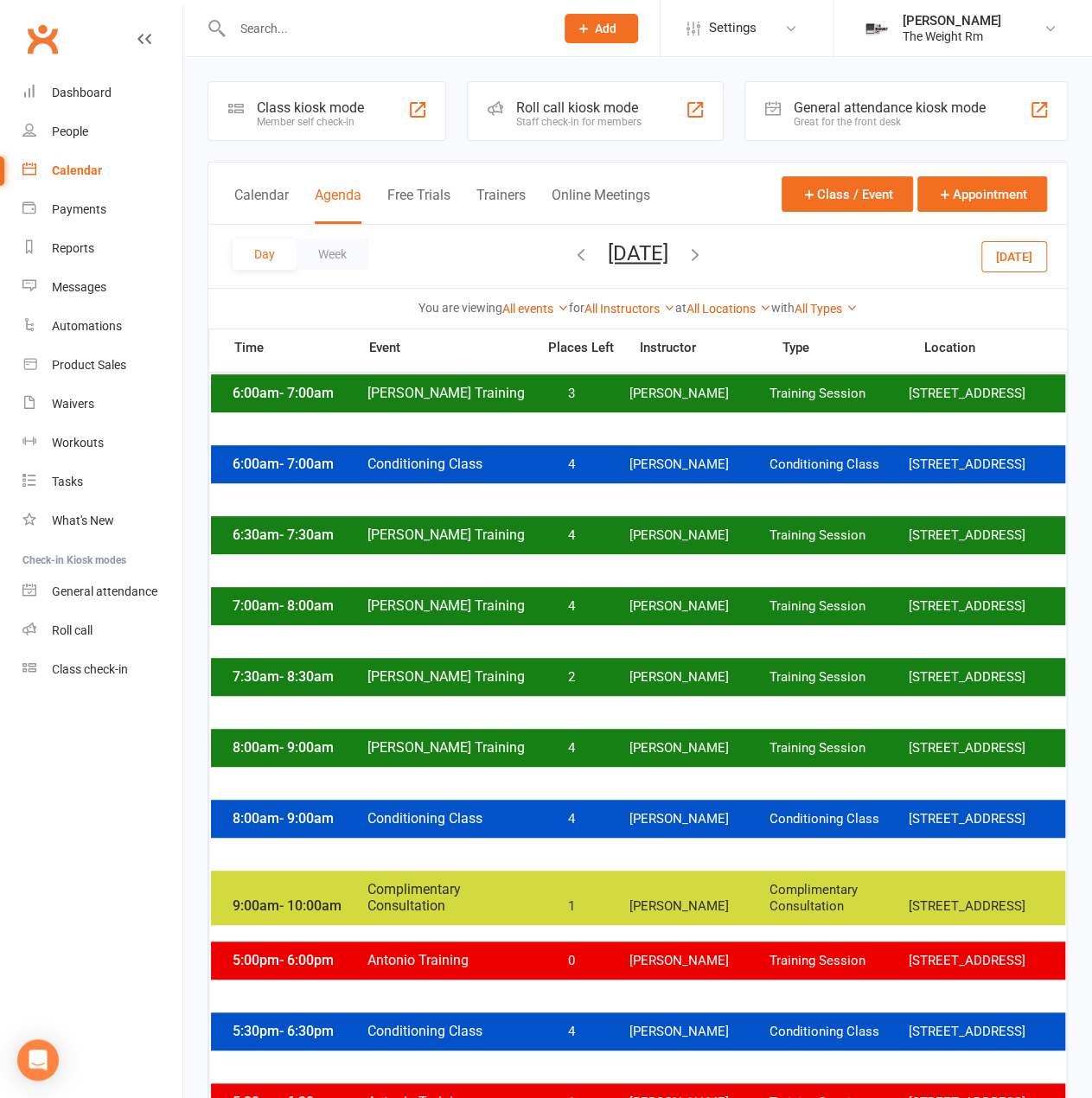
click at [660, 402] on span "[PERSON_NAME]" at bounding box center [698, 394] width 139 height 17
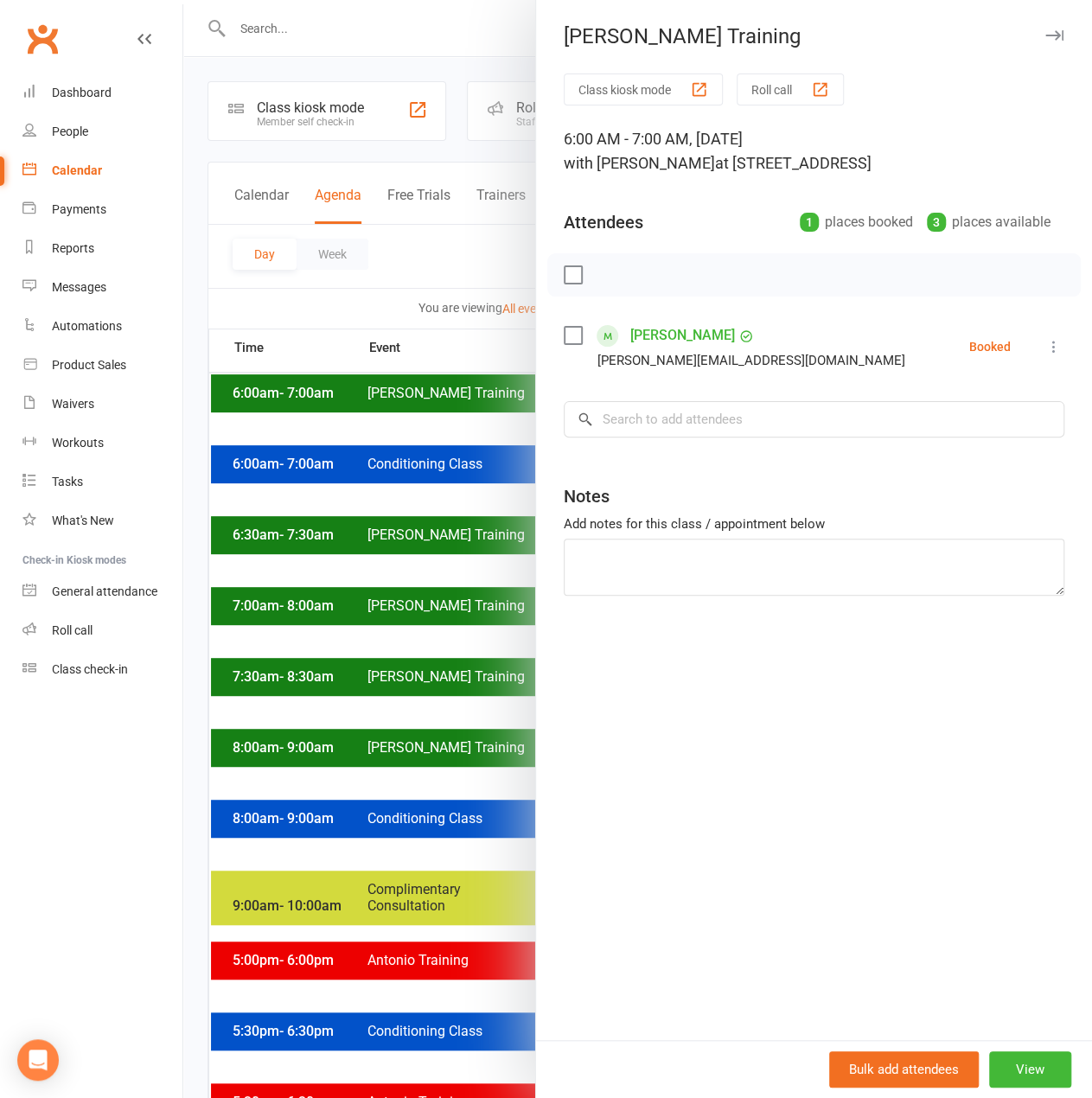
click at [512, 414] on div at bounding box center [637, 549] width 909 height 1098
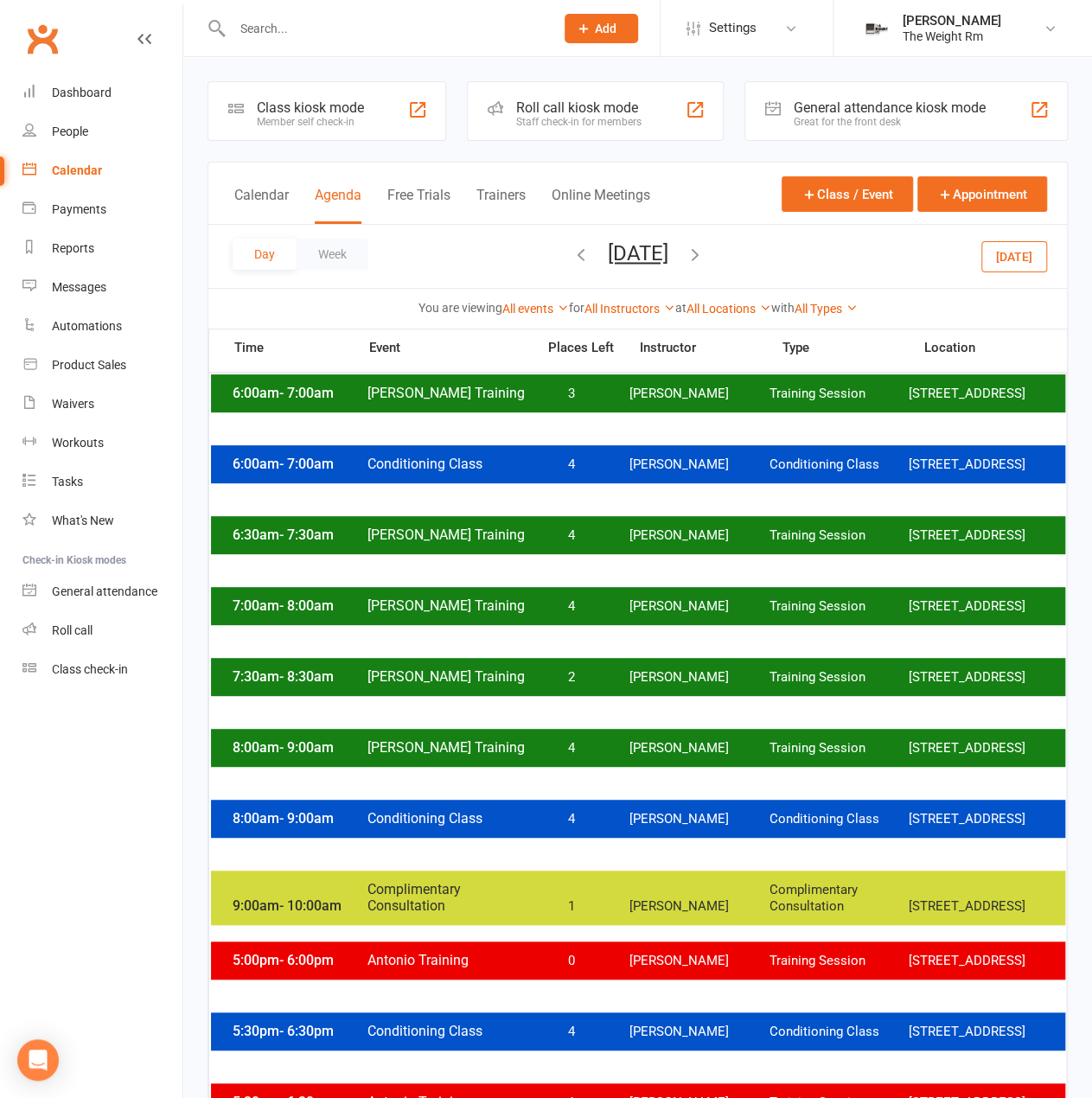
click at [643, 242] on button "[DATE]" at bounding box center [637, 253] width 60 height 25
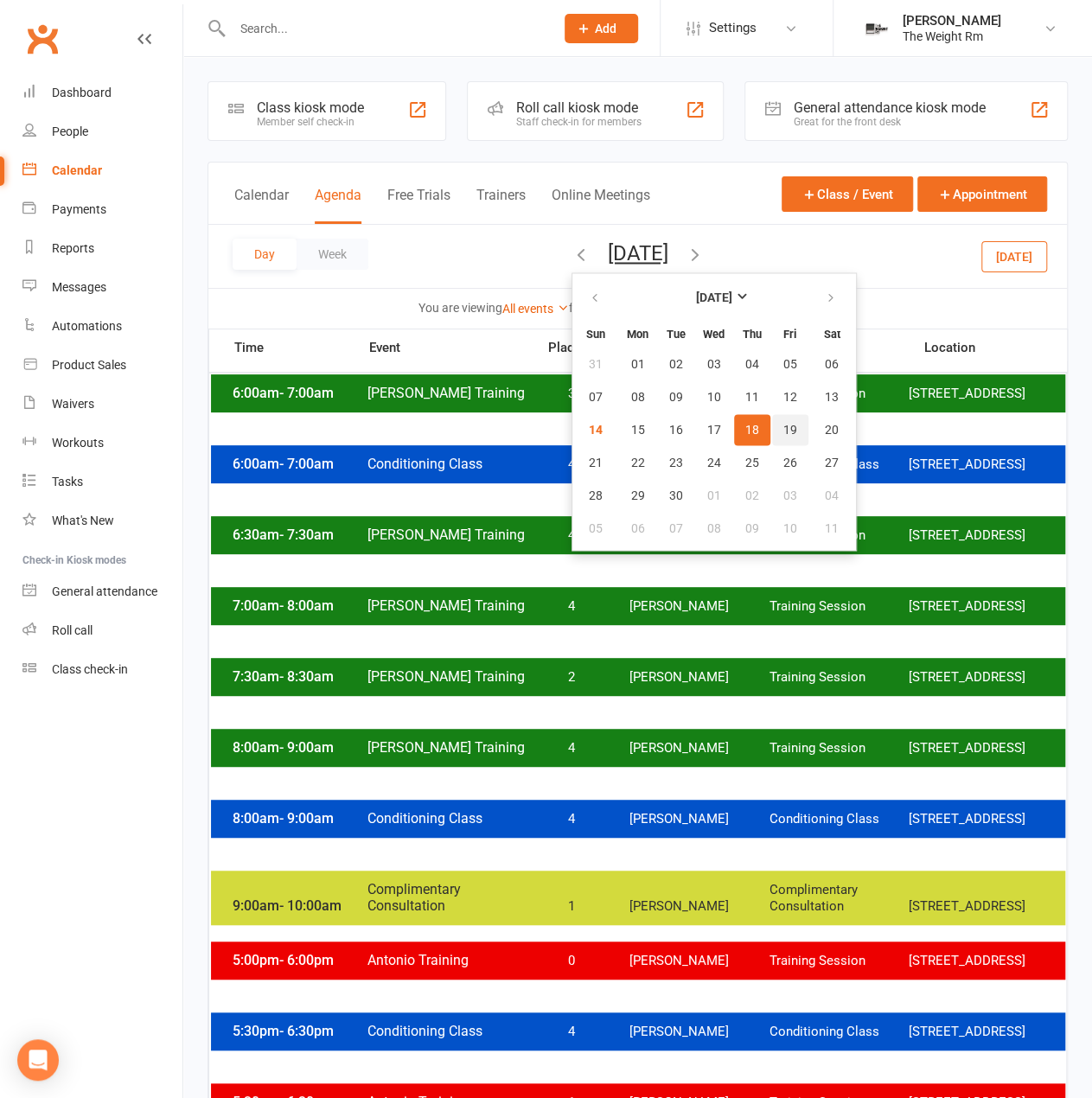
click at [772, 436] on button "19" at bounding box center [790, 430] width 36 height 32
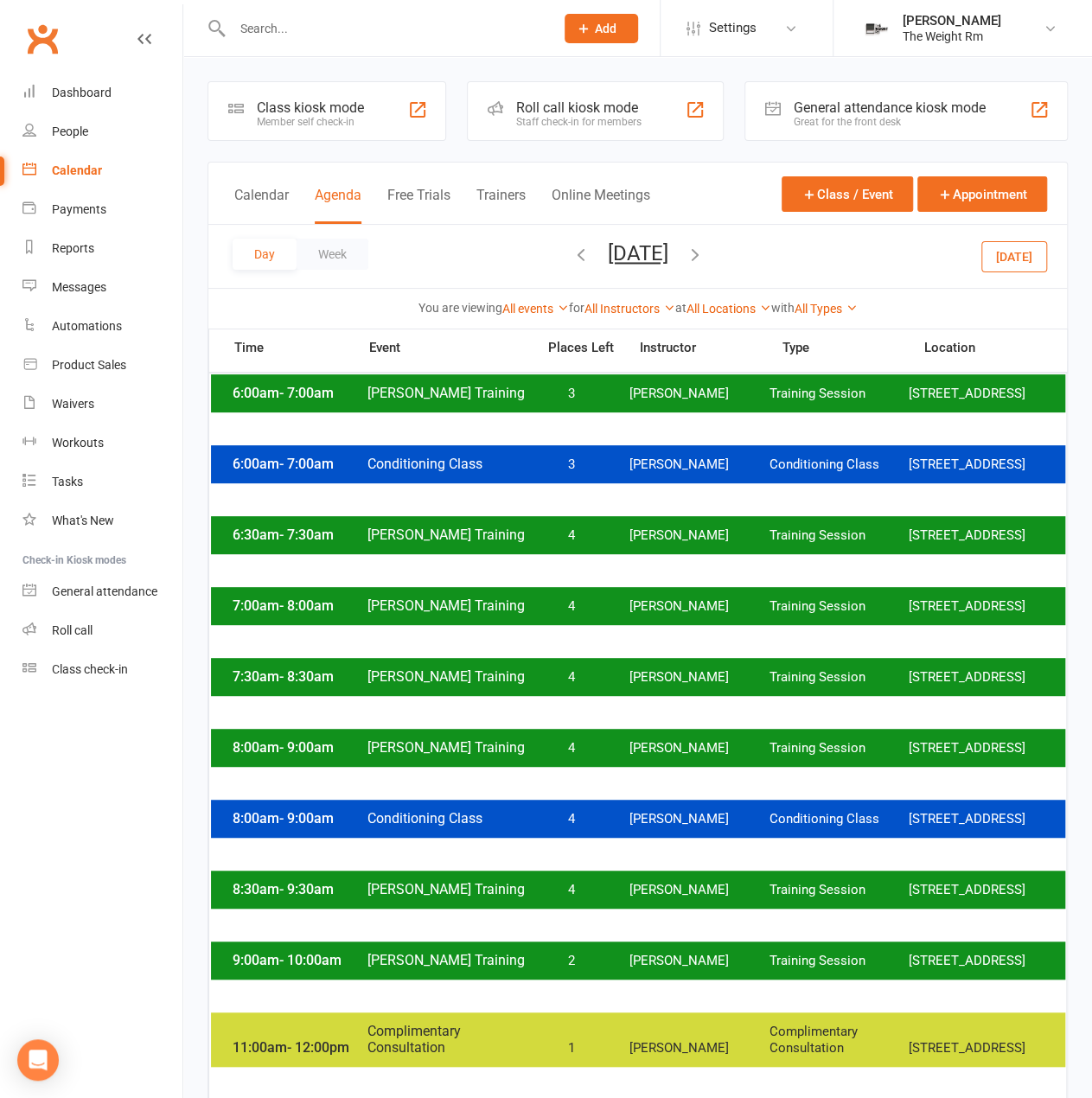
click at [691, 403] on div "6:00am - 7:00am [PERSON_NAME] Training 3 [PERSON_NAME] Training Session [STREET…" at bounding box center [638, 393] width 855 height 38
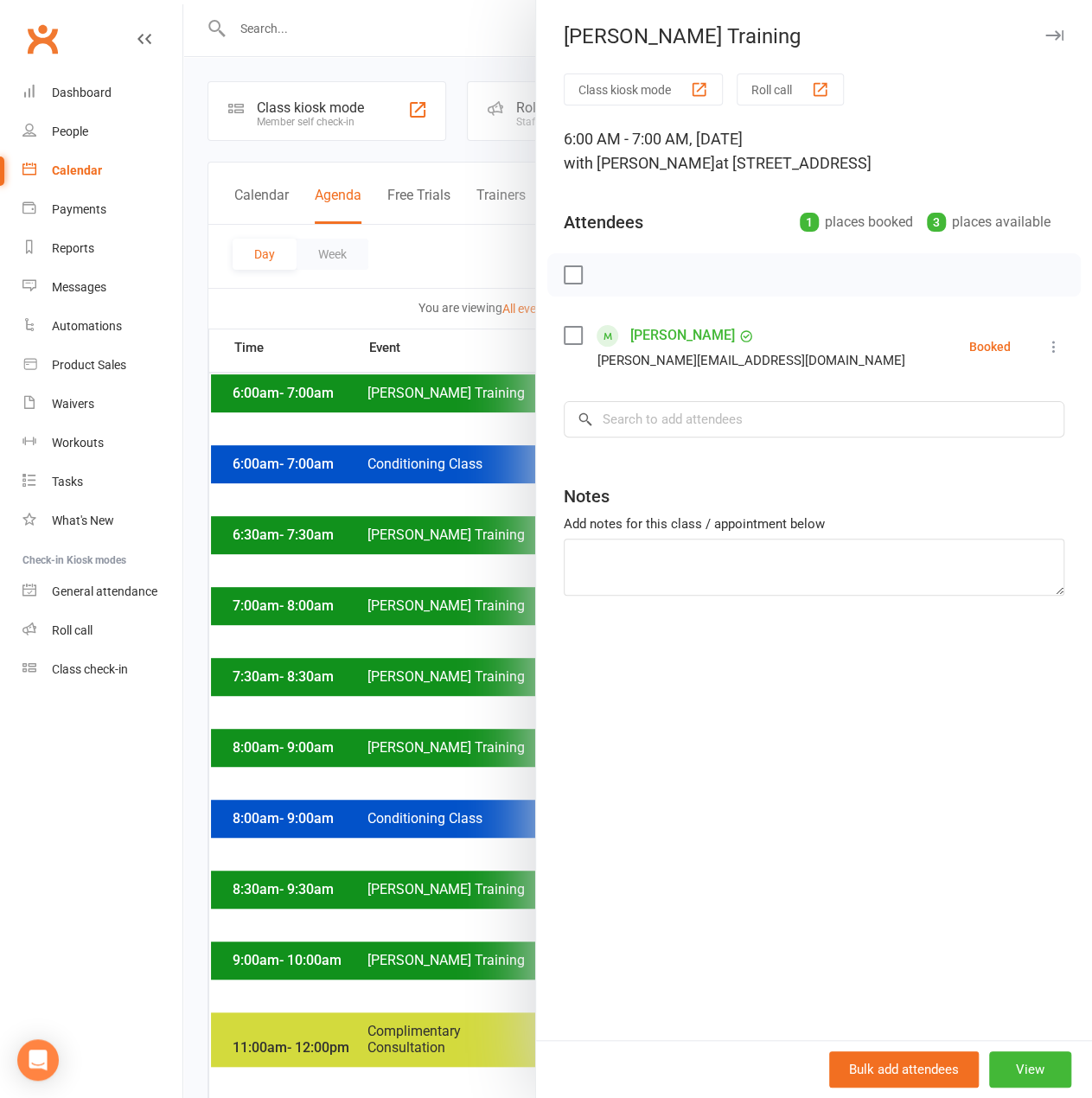
drag, startPoint x: 488, startPoint y: 409, endPoint x: 505, endPoint y: 408, distance: 17.0
click at [489, 410] on div at bounding box center [637, 549] width 909 height 1098
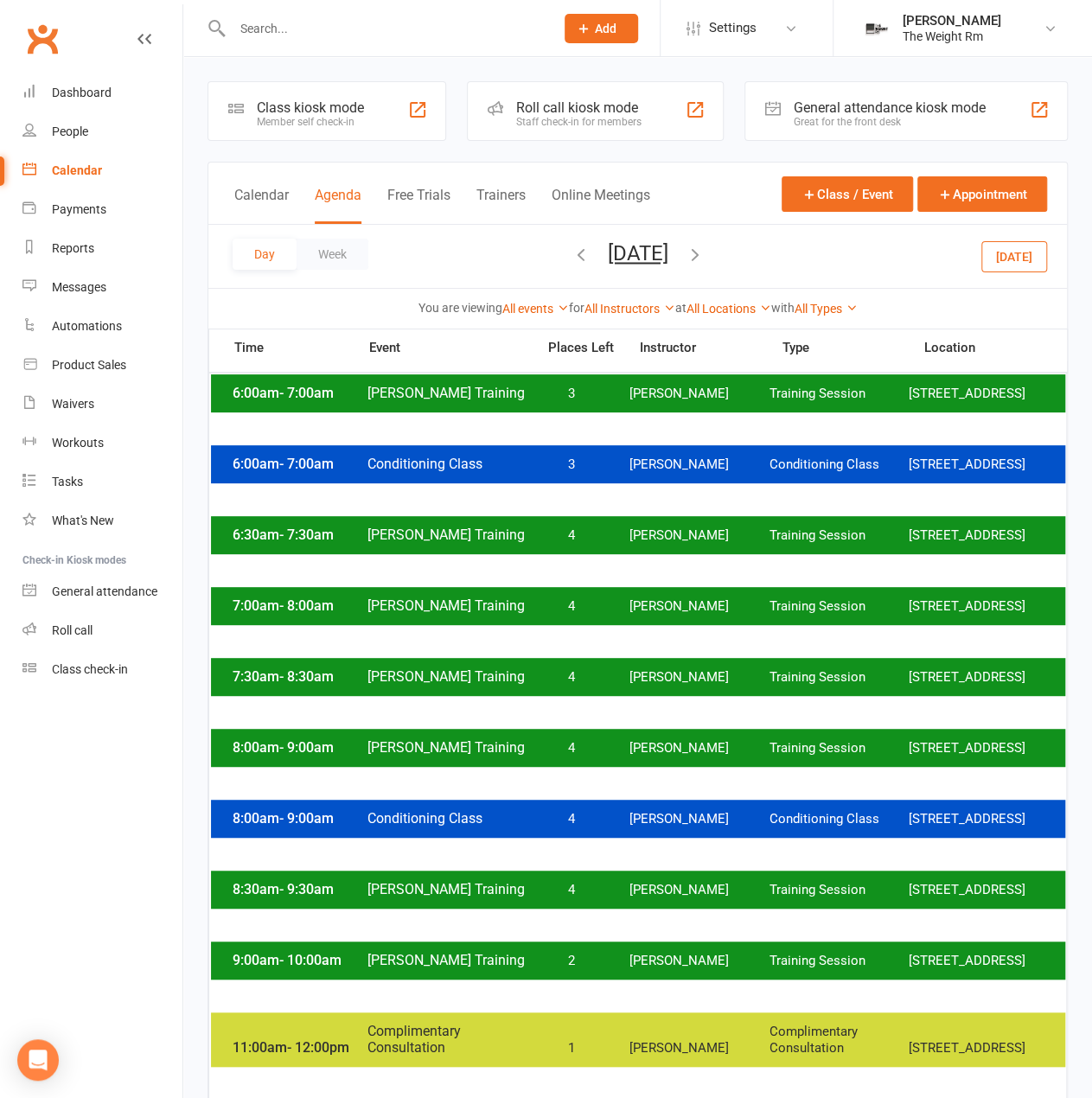
click at [669, 248] on button "[DATE]" at bounding box center [637, 253] width 60 height 25
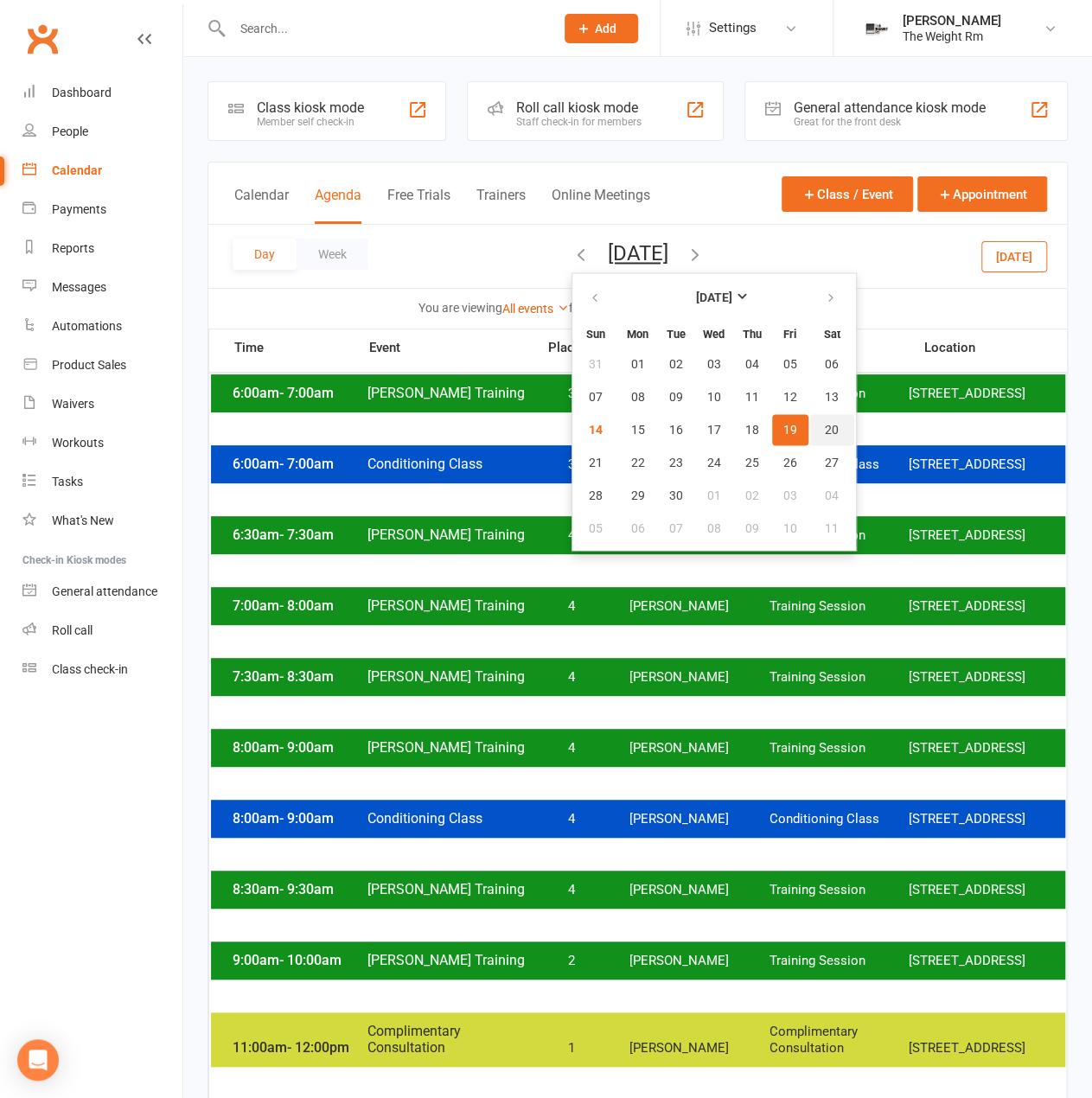
click at [810, 420] on button "20" at bounding box center [832, 430] width 44 height 32
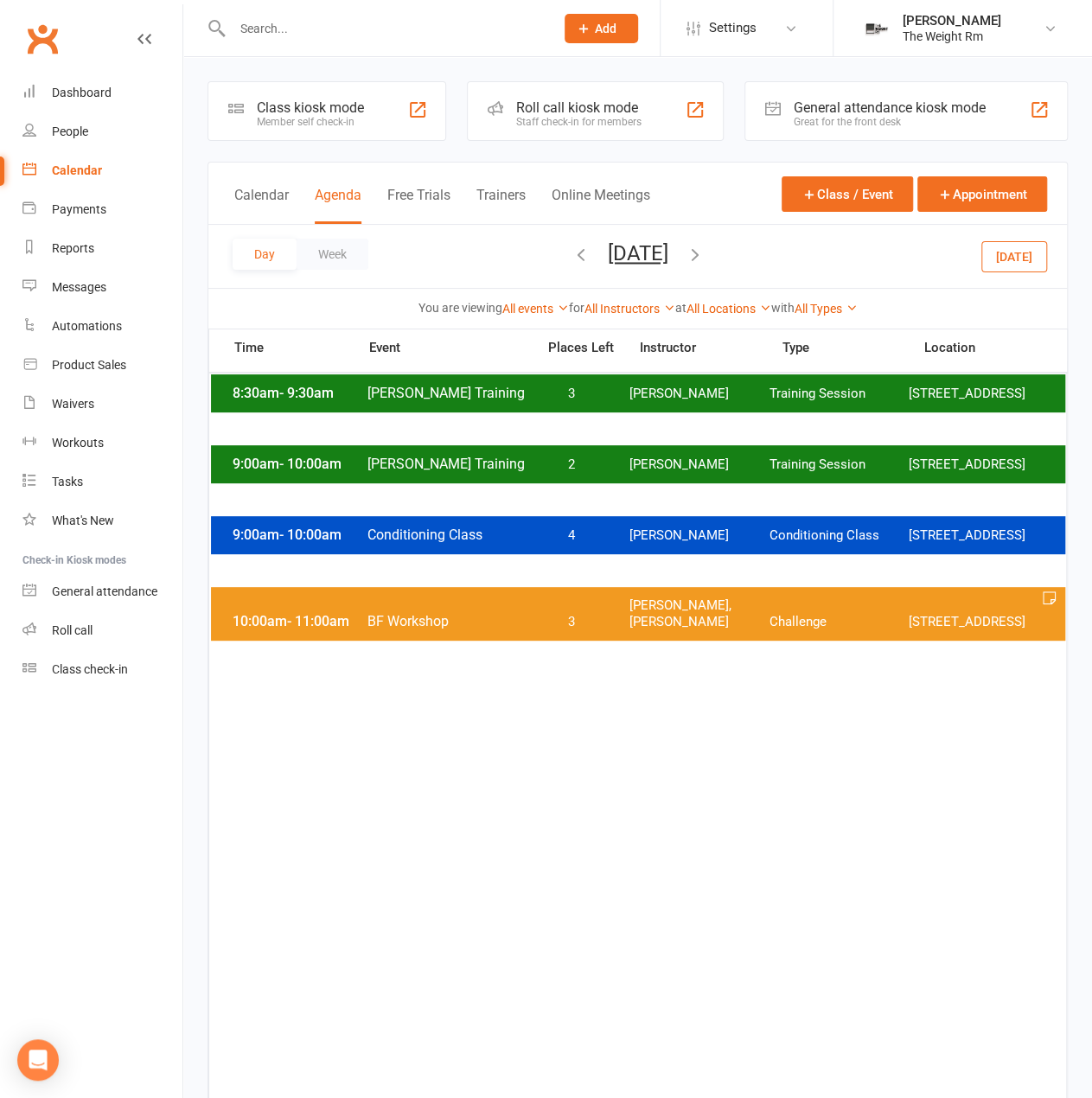
click at [674, 399] on div "8:30am - 9:30am [PERSON_NAME] Training 3 [PERSON_NAME] Training Session [STREET…" at bounding box center [638, 393] width 855 height 38
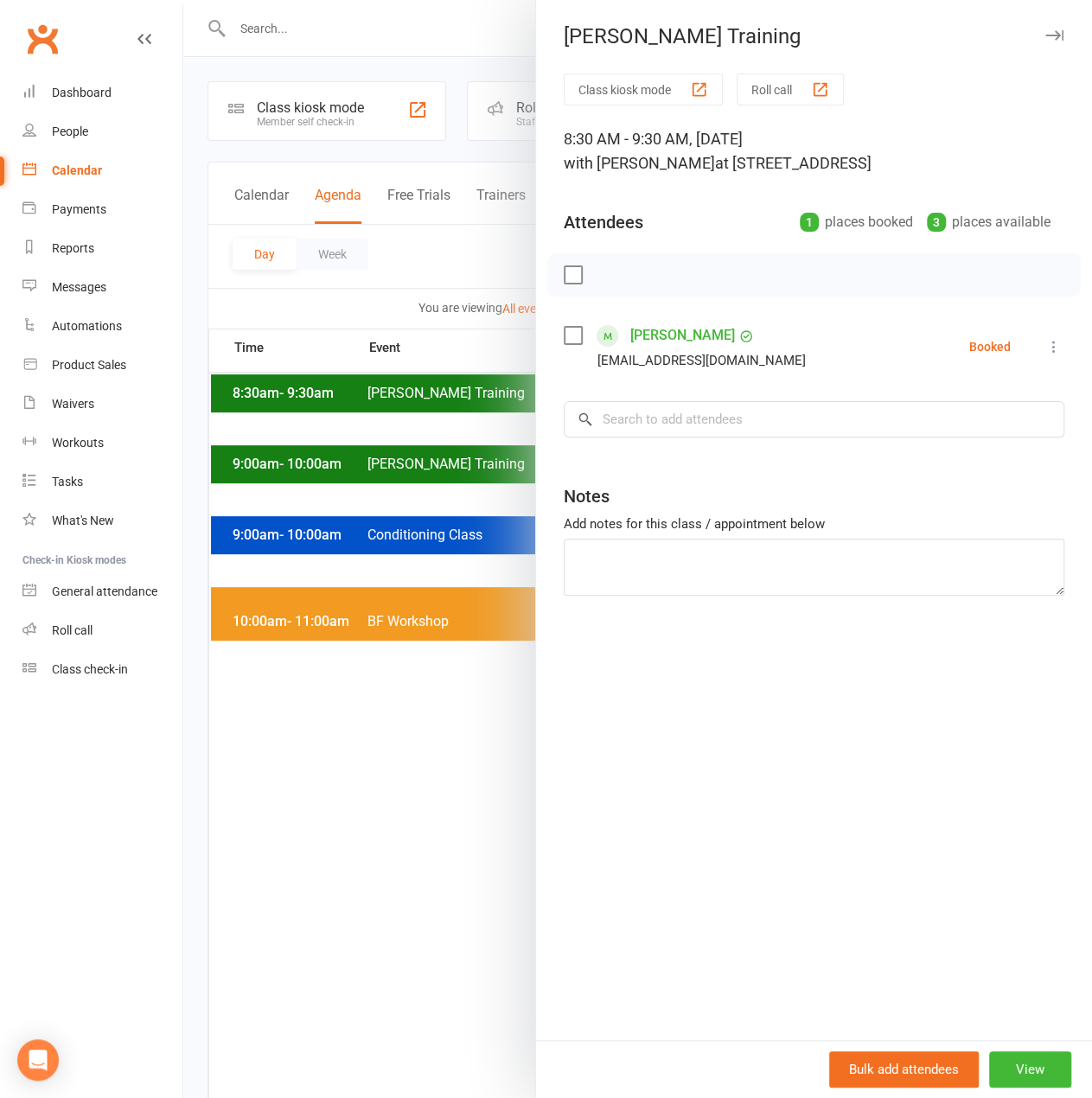
click at [453, 410] on div at bounding box center [637, 549] width 909 height 1098
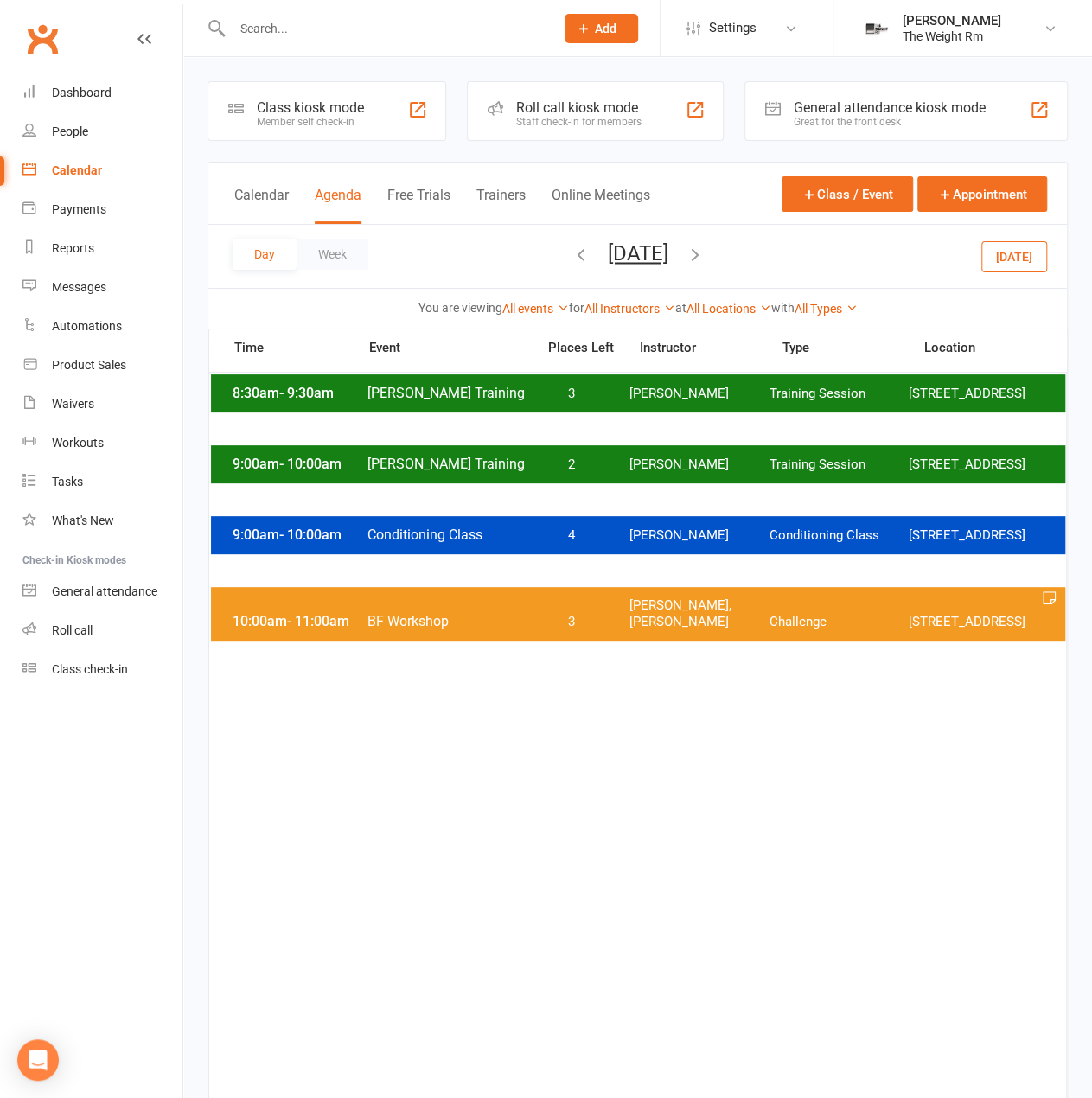
click at [516, 472] on span "[PERSON_NAME] Training" at bounding box center [446, 464] width 160 height 17
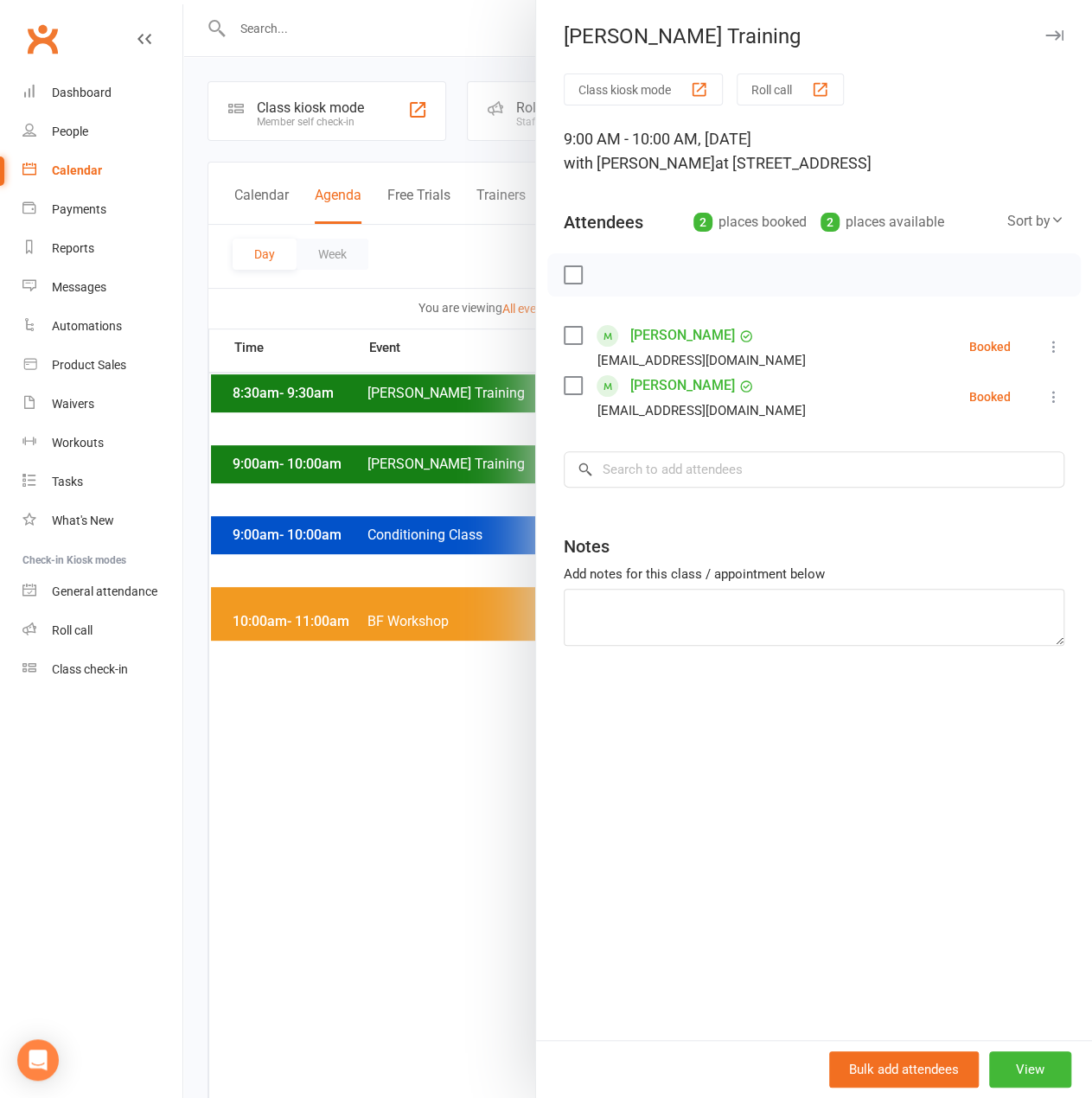
click at [483, 485] on div at bounding box center [637, 549] width 909 height 1098
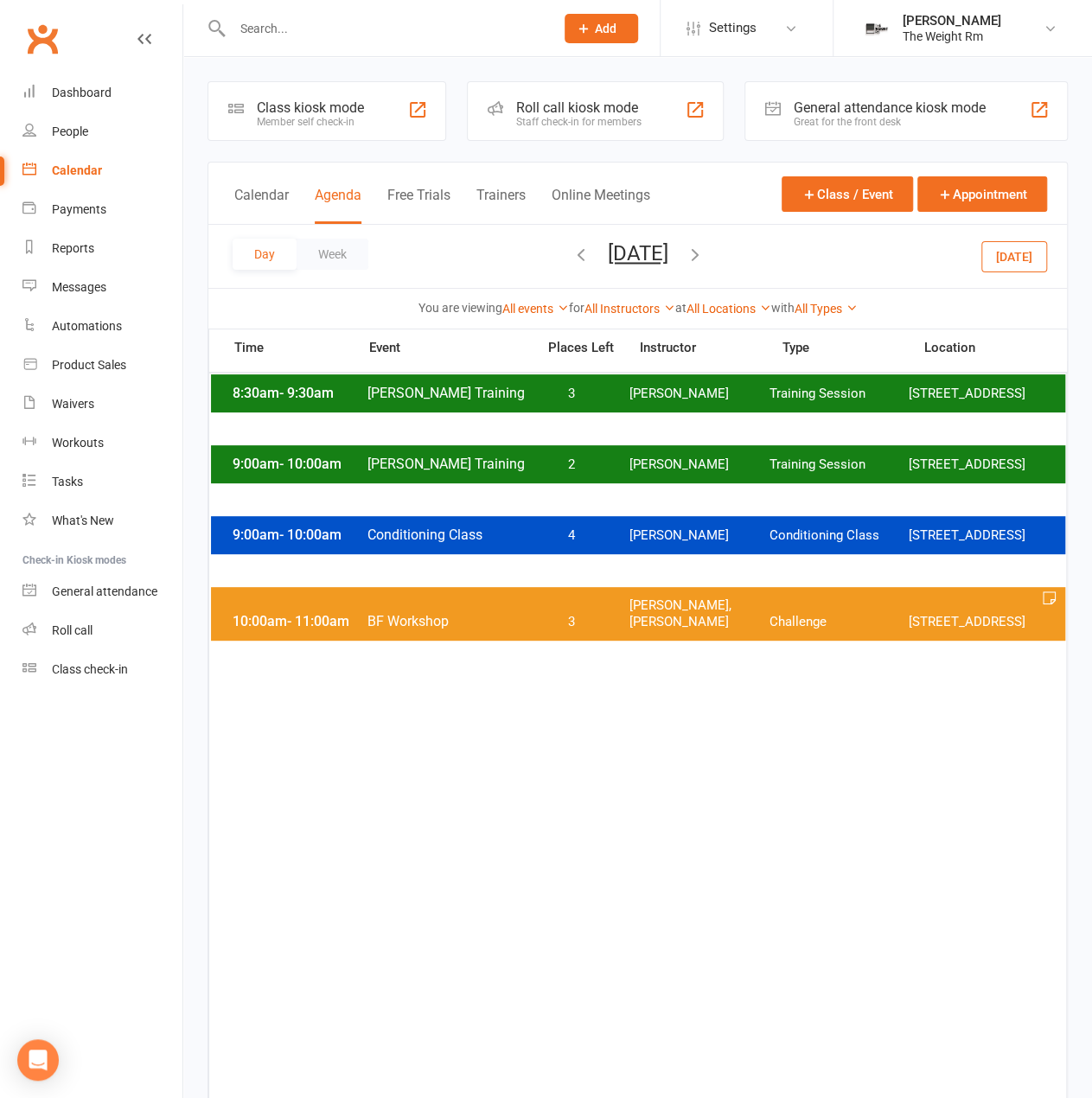
click at [565, 630] on span "3" at bounding box center [571, 622] width 91 height 17
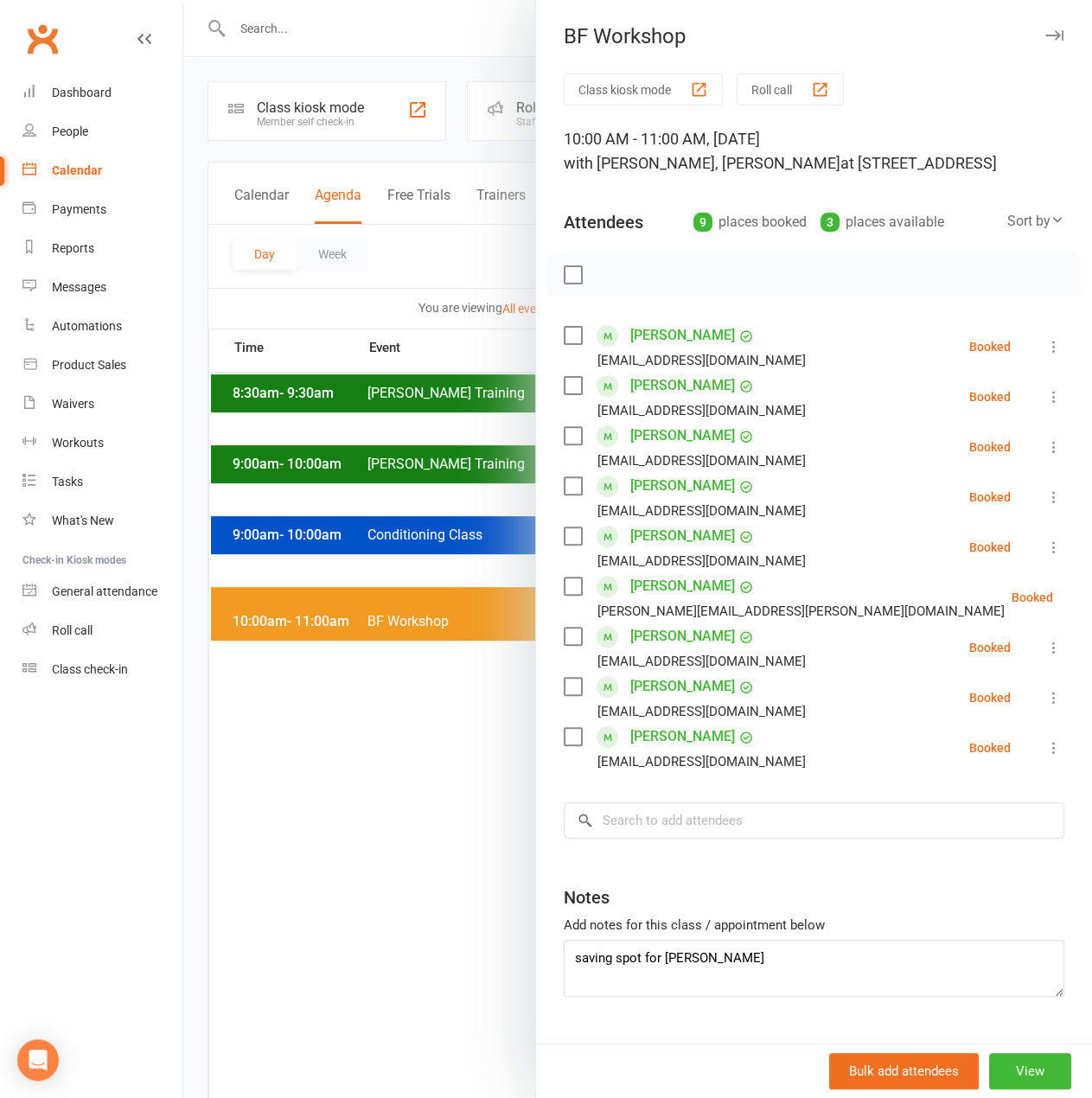
click at [444, 618] on div at bounding box center [637, 549] width 909 height 1098
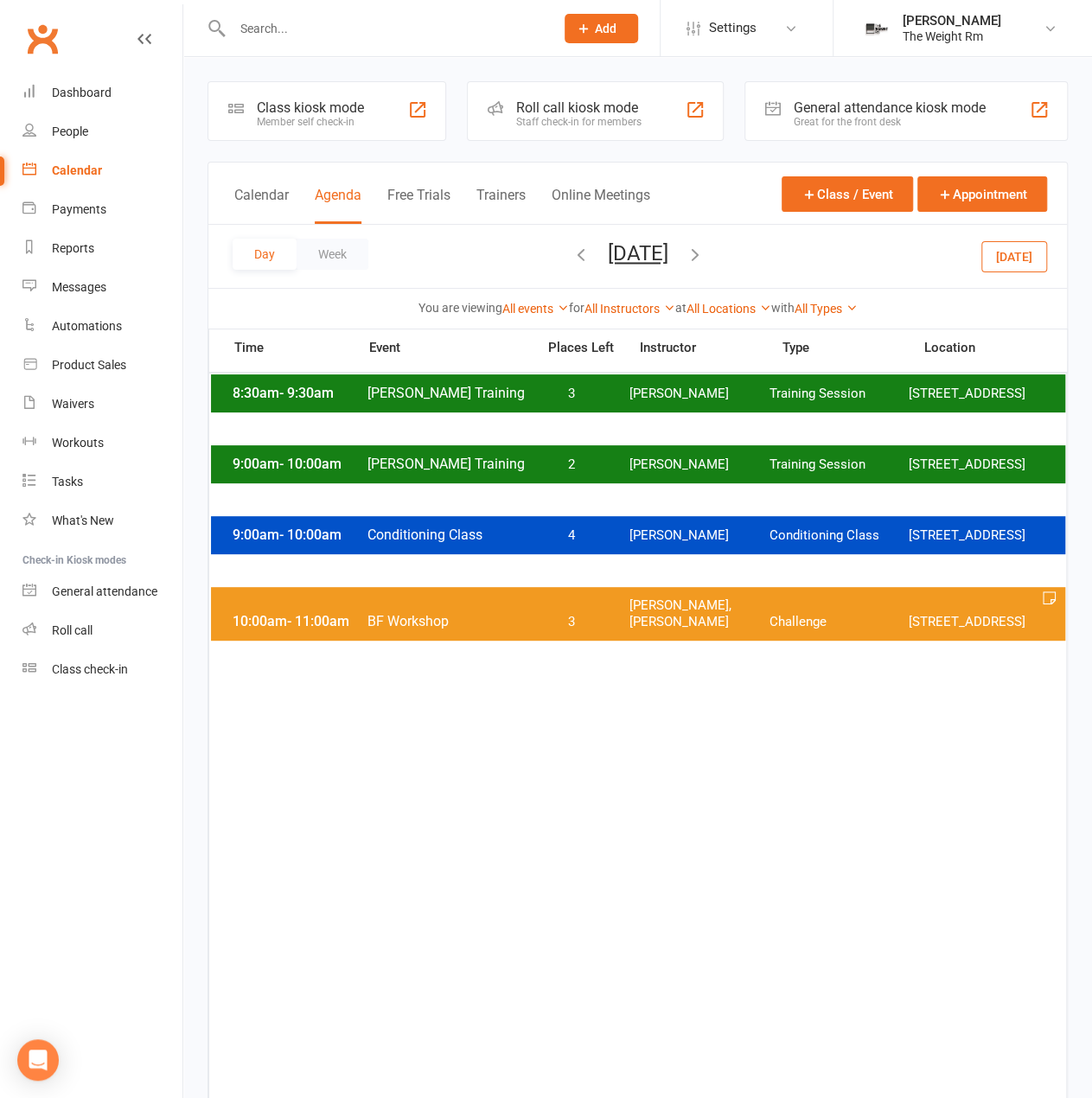
click at [644, 255] on button "[DATE]" at bounding box center [637, 253] width 60 height 25
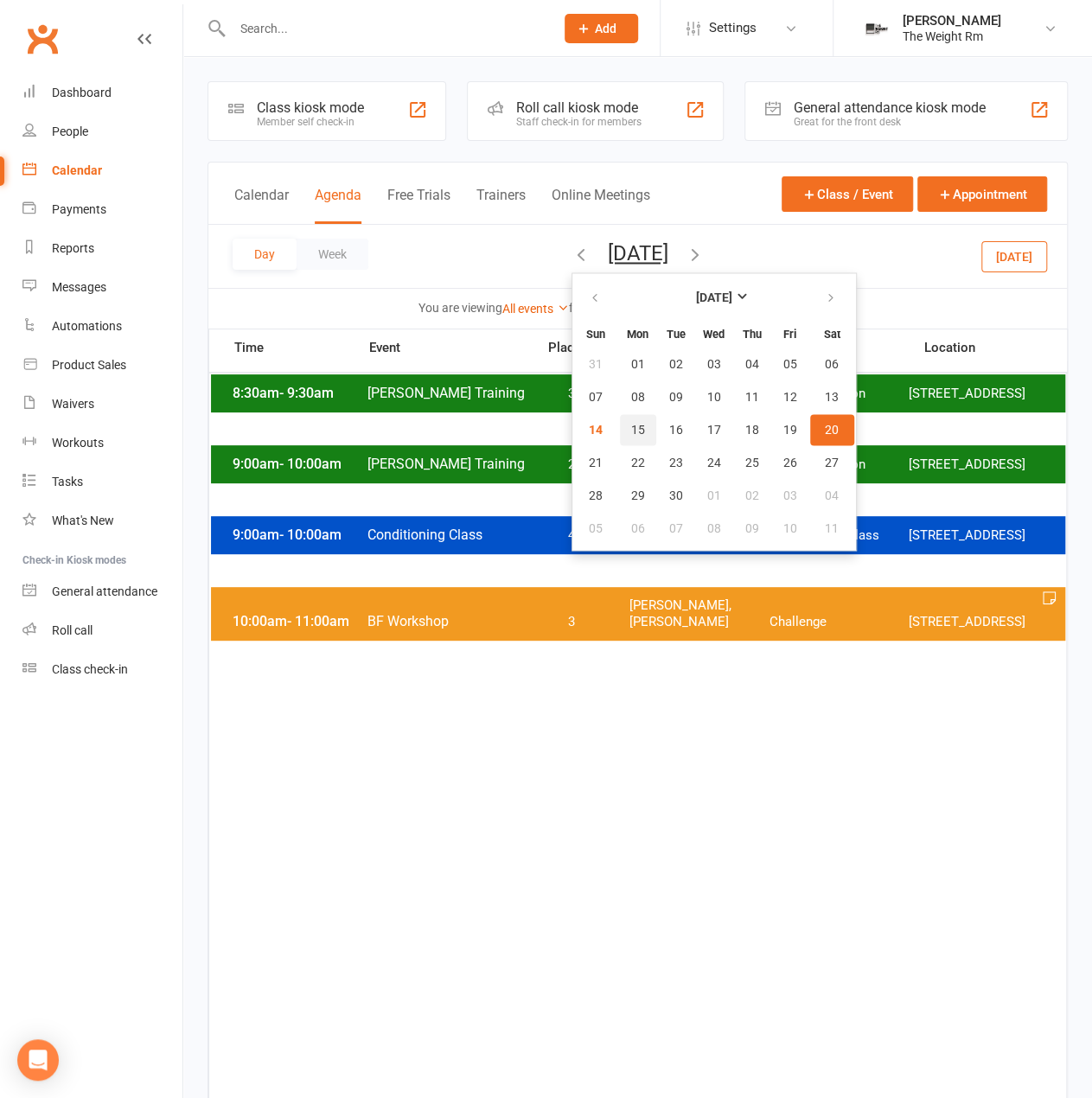
click at [631, 422] on span "15" at bounding box center [638, 429] width 14 height 14
